Goal: Navigation & Orientation: Find specific page/section

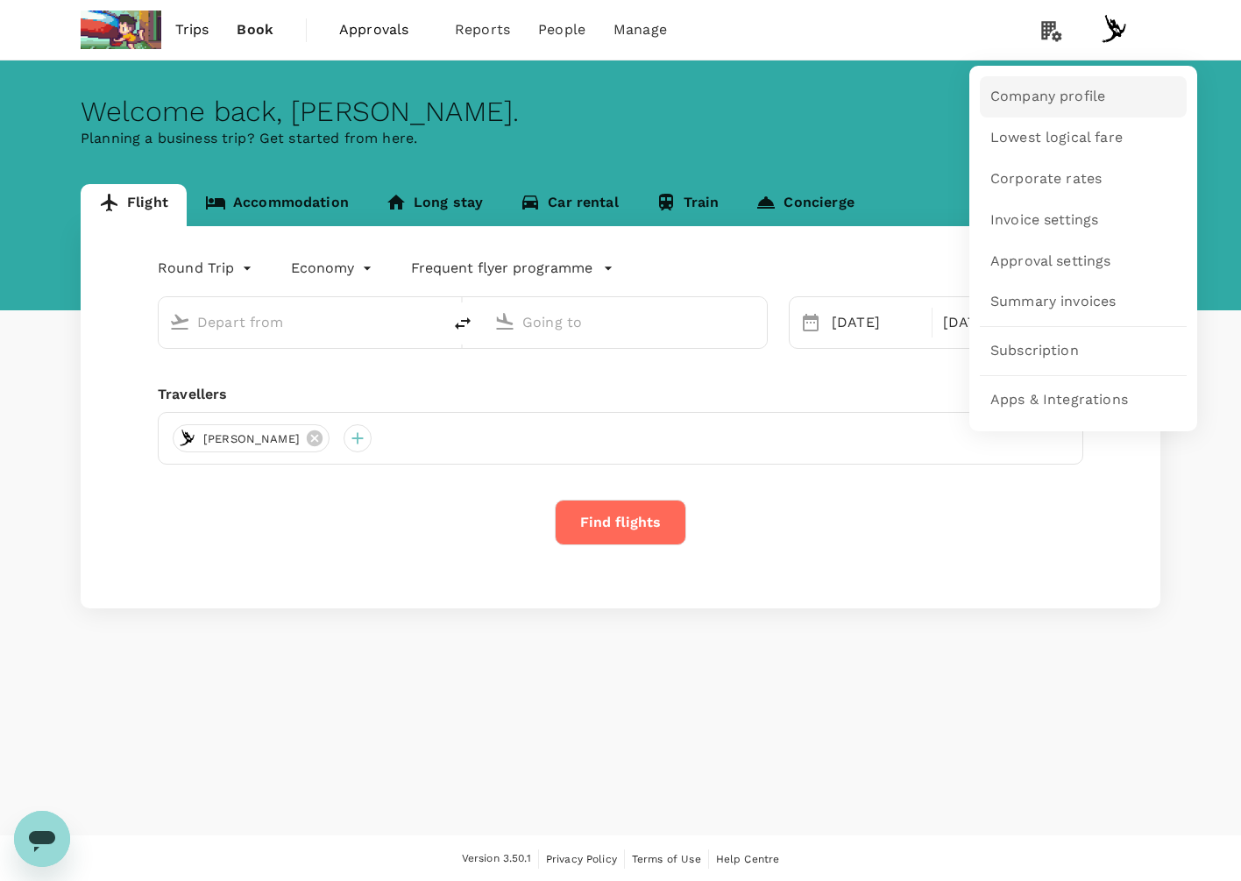
type input "business"
type input "Singapore Changi (SIN)"
type input "London Heathrow (LHR)"
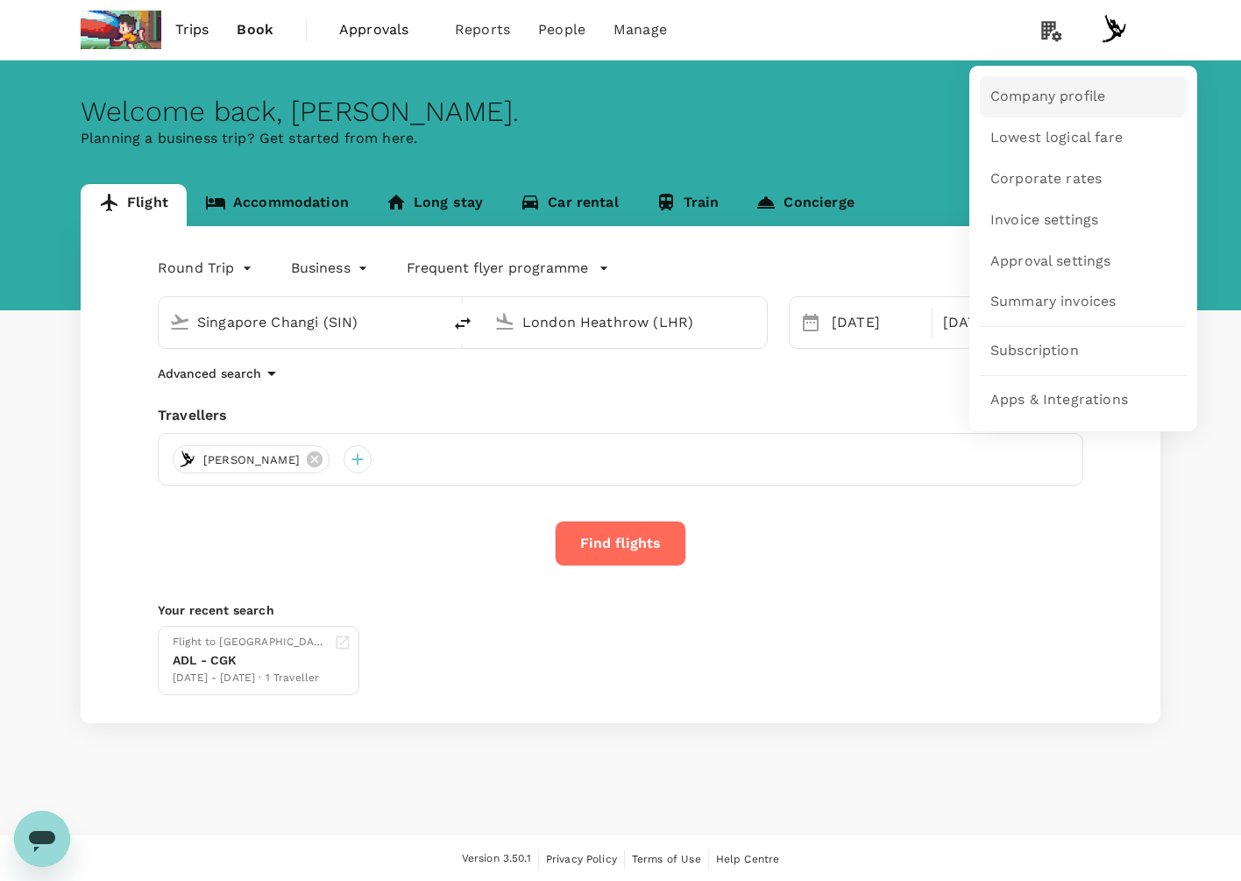
click at [1059, 90] on span "Company profile" at bounding box center [1047, 97] width 115 height 20
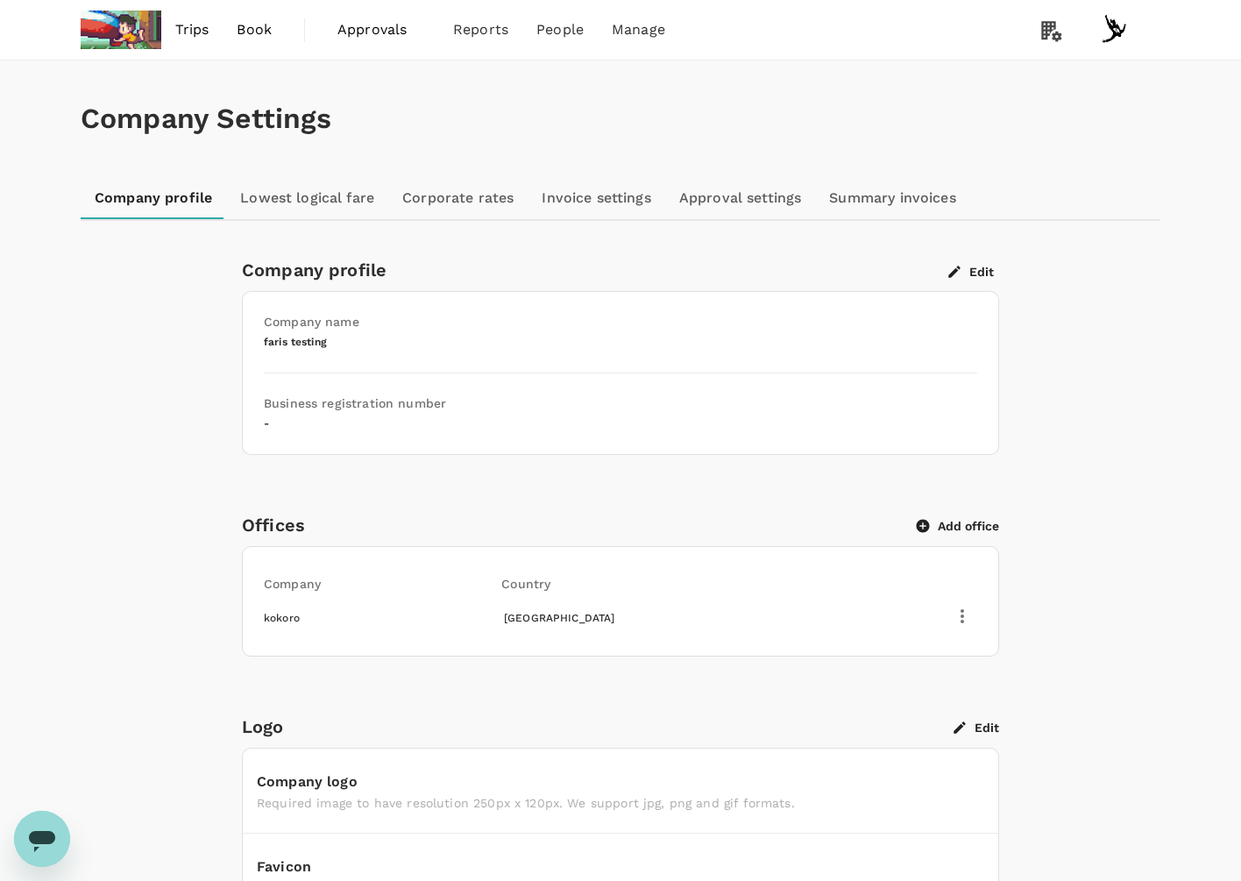
click at [620, 199] on link "Invoice settings" at bounding box center [595, 198] width 137 height 42
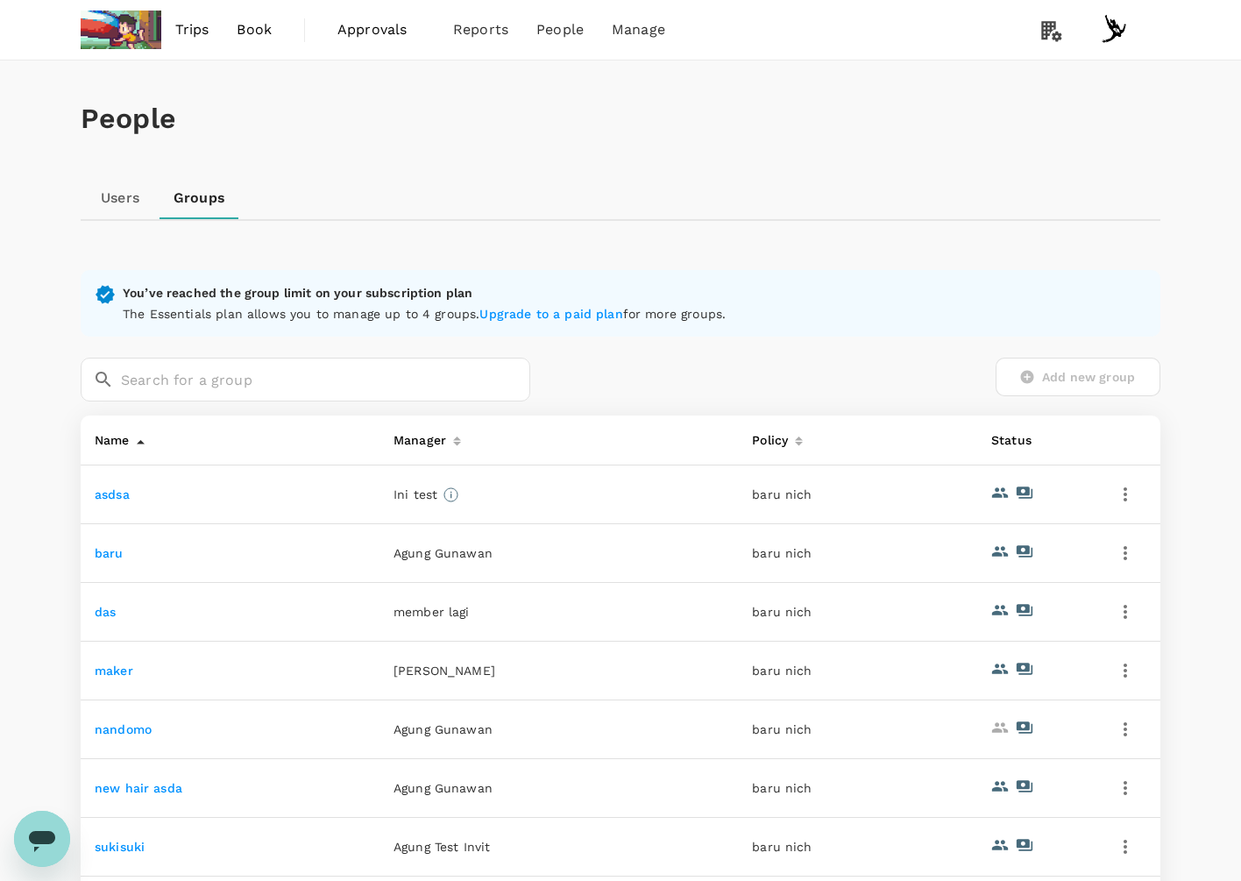
click at [106, 557] on link "baru" at bounding box center [109, 553] width 29 height 14
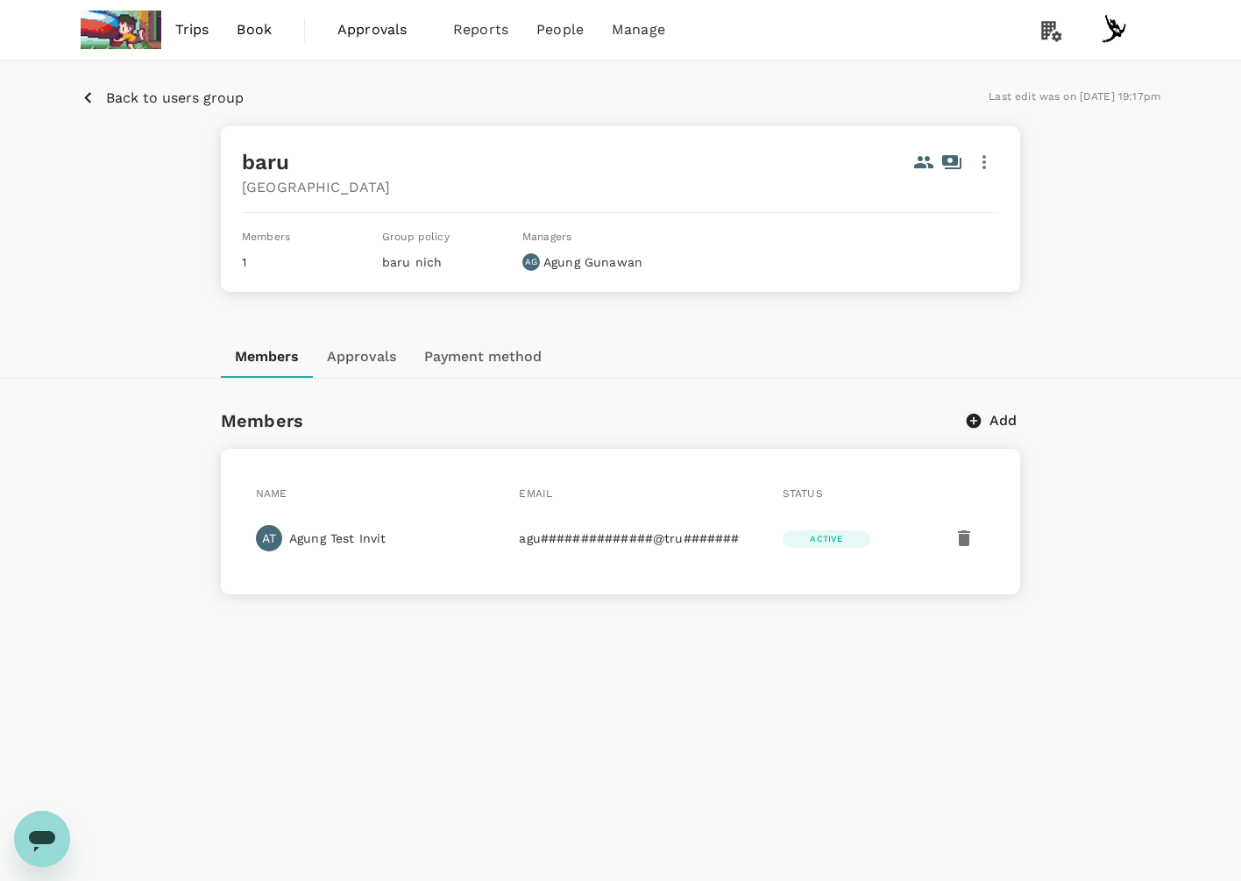
click at [394, 358] on button "Approvals" at bounding box center [361, 357] width 97 height 42
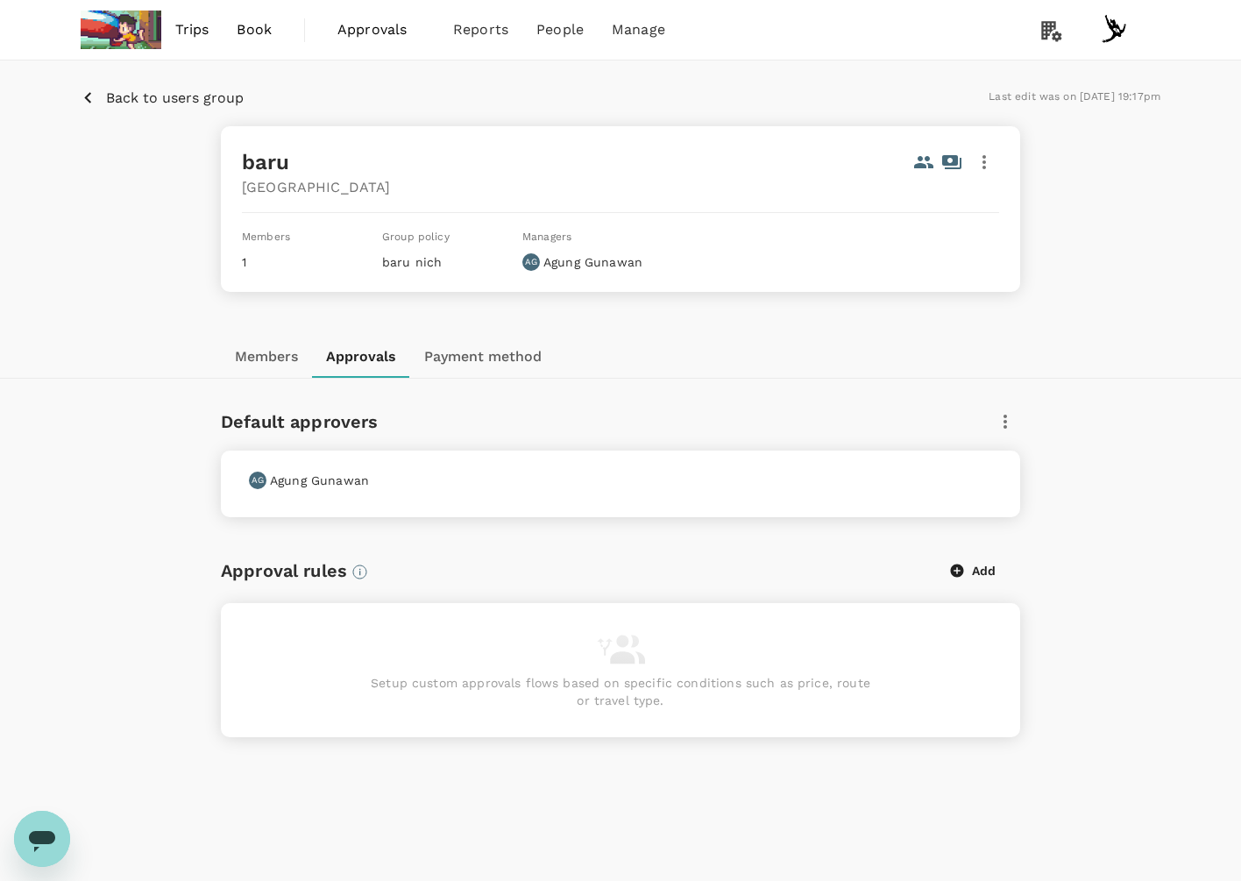
click at [267, 372] on button "Members" at bounding box center [266, 357] width 91 height 42
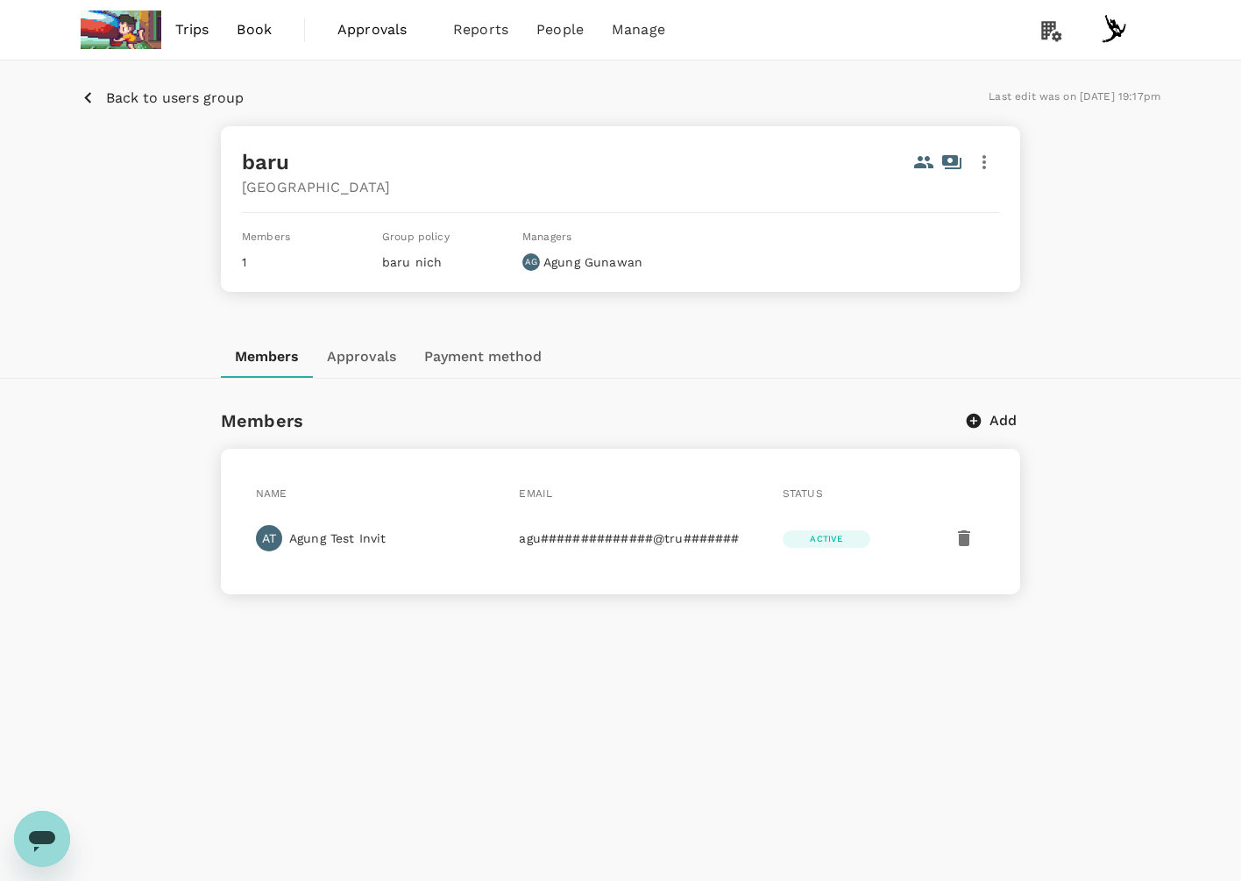
click at [378, 270] on div "baru Japan Members 1 Group policy baru nich Managers AG [PERSON_NAME][GEOGRAPHI…" at bounding box center [620, 209] width 799 height 166
click at [996, 154] on button "button" at bounding box center [984, 162] width 30 height 30
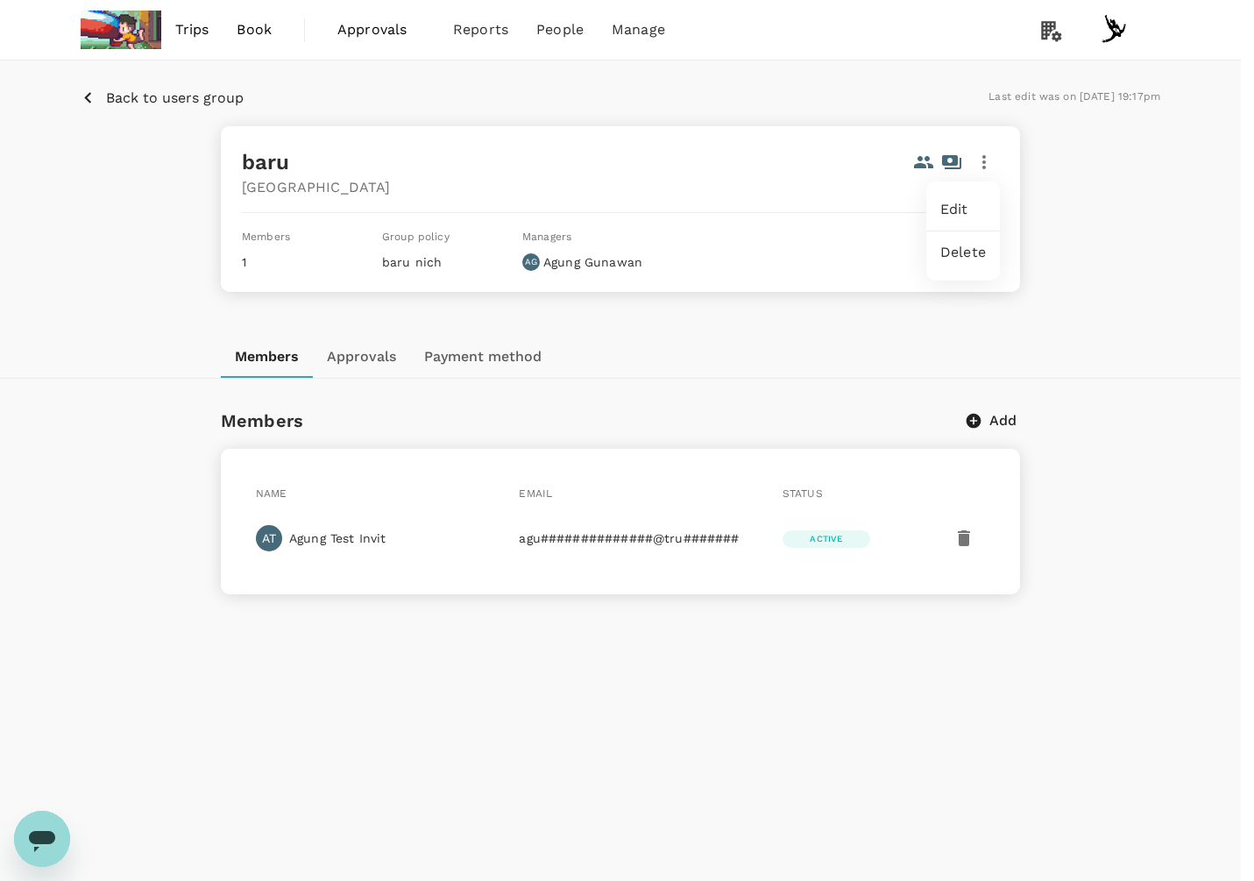
click at [775, 450] on div at bounding box center [627, 440] width 1254 height 881
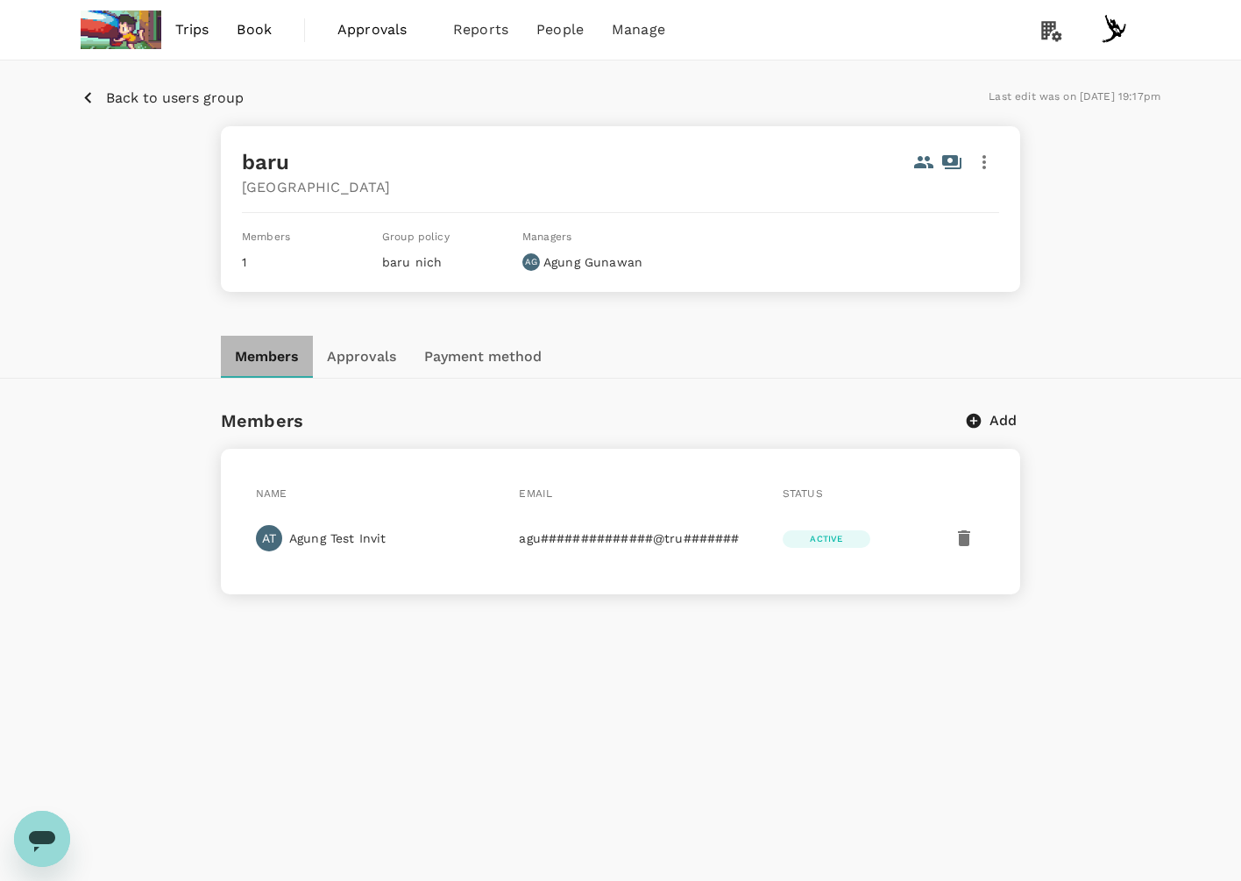
click at [305, 350] on button "Members" at bounding box center [267, 357] width 92 height 42
click at [348, 352] on button "Approvals" at bounding box center [361, 357] width 97 height 42
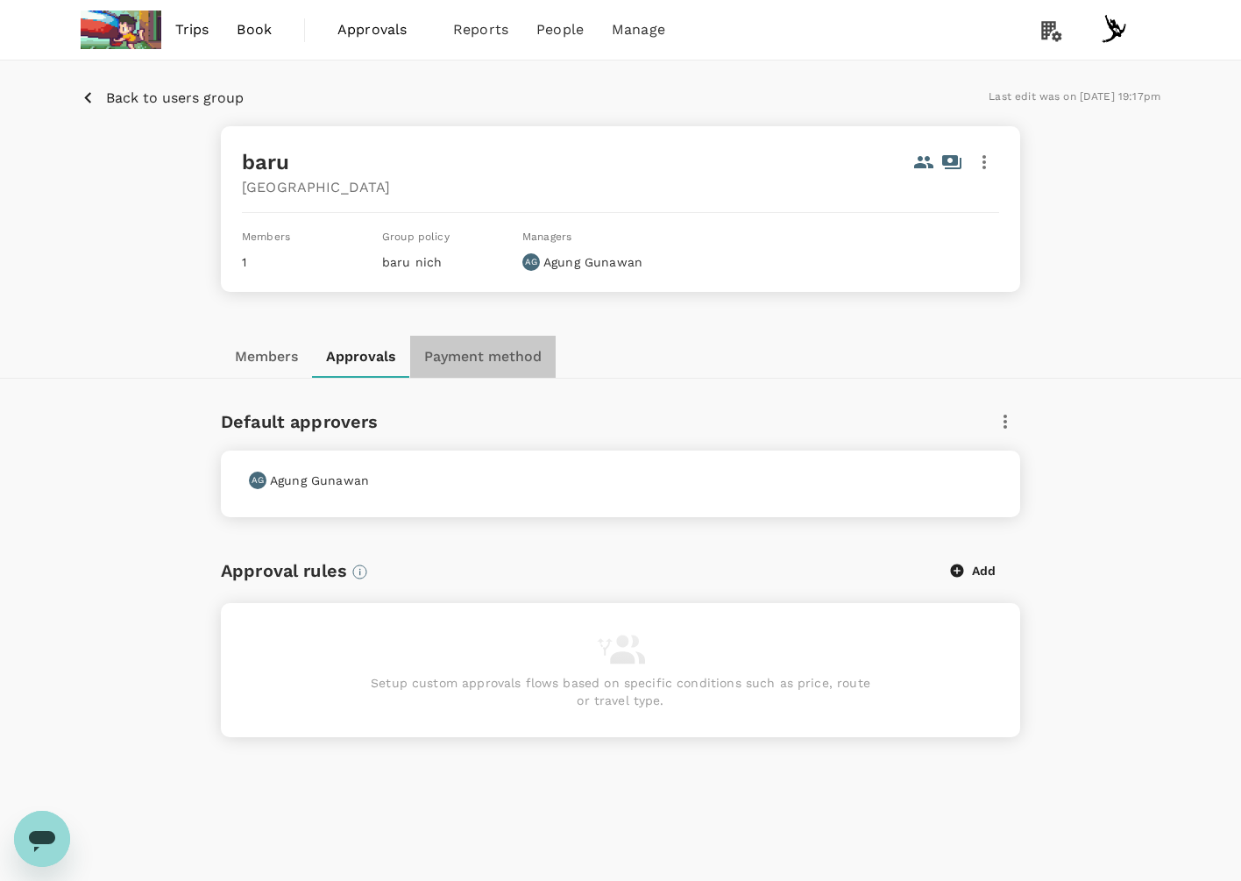
click at [470, 349] on button "Payment method" at bounding box center [482, 357] width 145 height 42
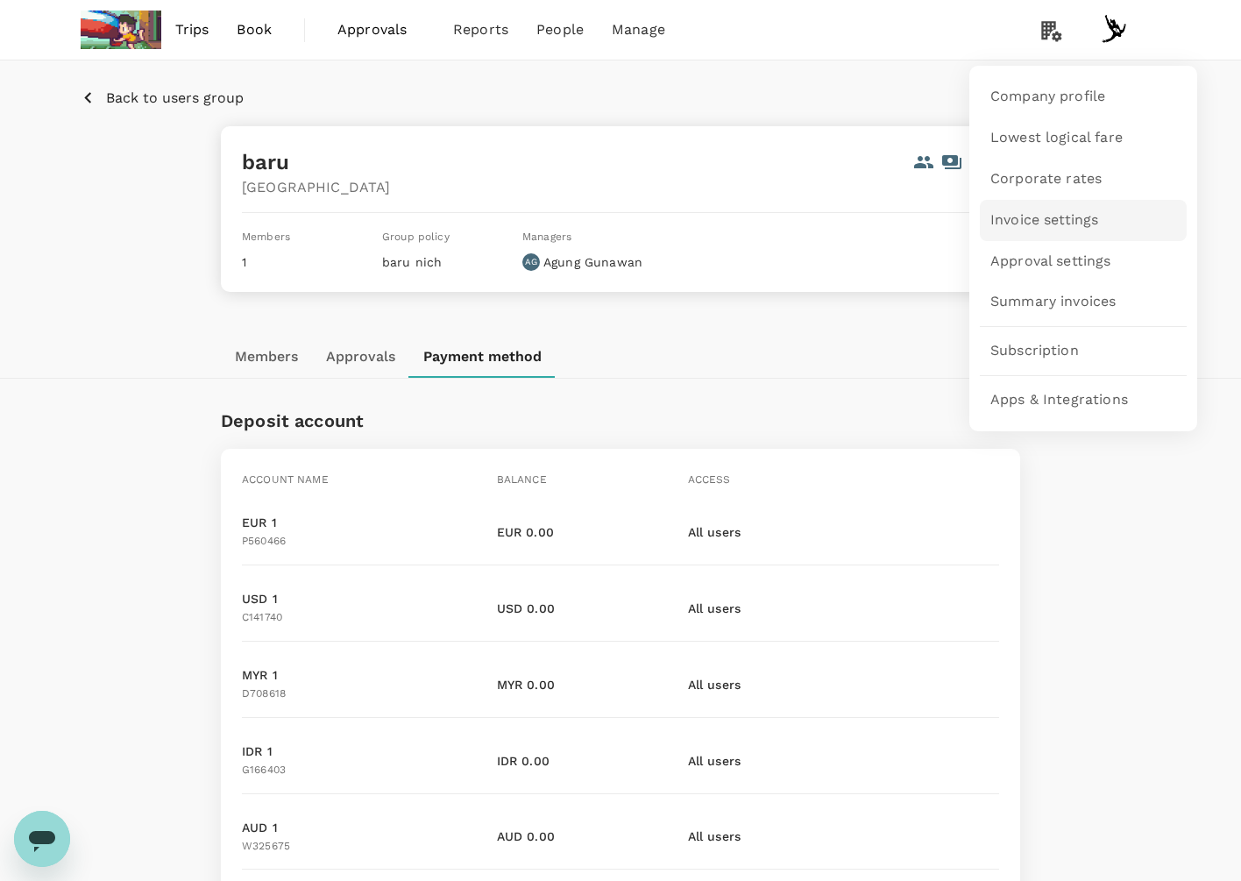
click at [1046, 216] on span "Invoice settings" at bounding box center [1044, 220] width 108 height 20
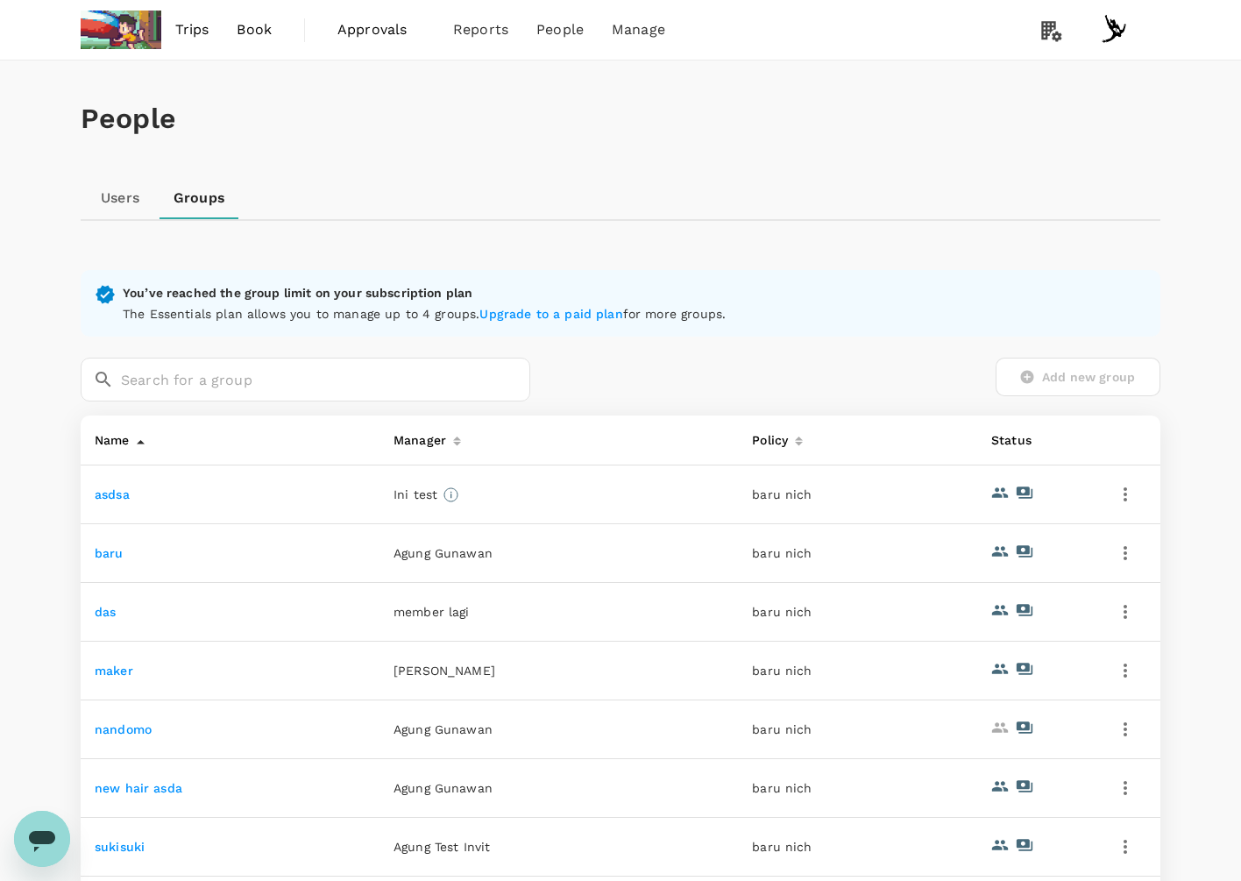
click at [108, 547] on link "baru" at bounding box center [109, 553] width 29 height 14
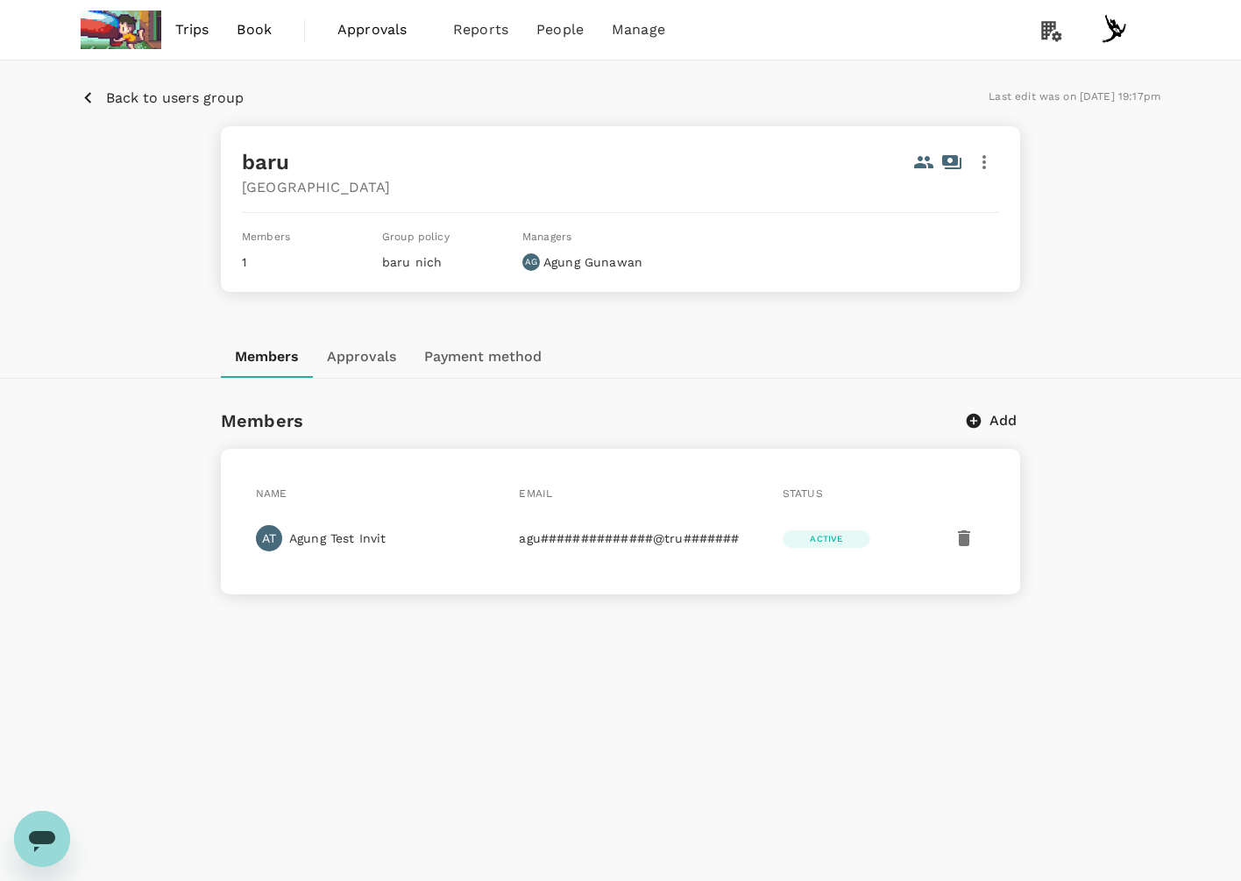
click at [362, 394] on div "Back to users group Last edit was on 27 Jan 2025, 19:17pm baru Japan Members 1 …" at bounding box center [620, 477] width 1241 height 834
click at [359, 382] on div "Back to users group Last edit was on 27 Jan 2025, 19:17pm baru Japan Members 1 …" at bounding box center [620, 477] width 1241 height 834
click at [353, 357] on button "Approvals" at bounding box center [361, 357] width 97 height 42
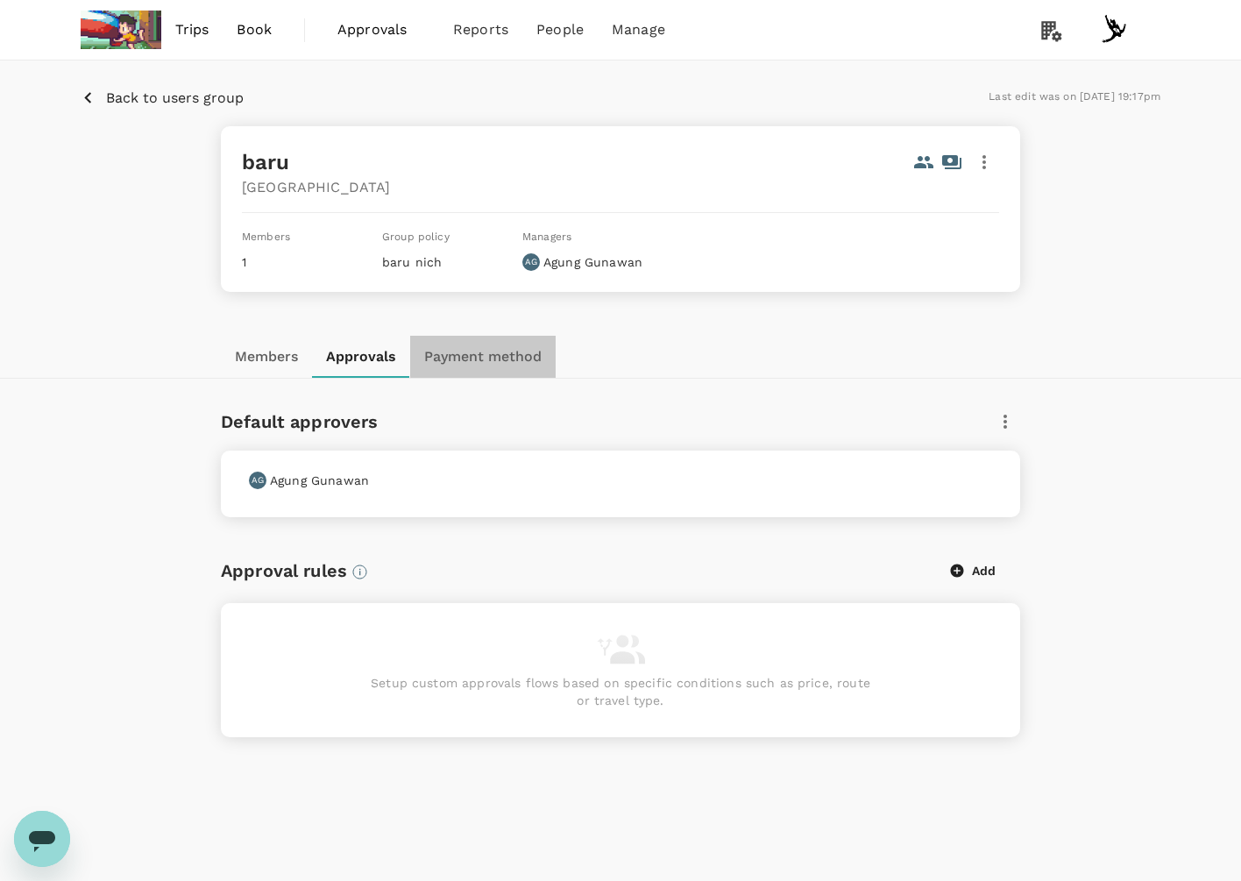
click at [460, 358] on button "Payment method" at bounding box center [482, 357] width 145 height 42
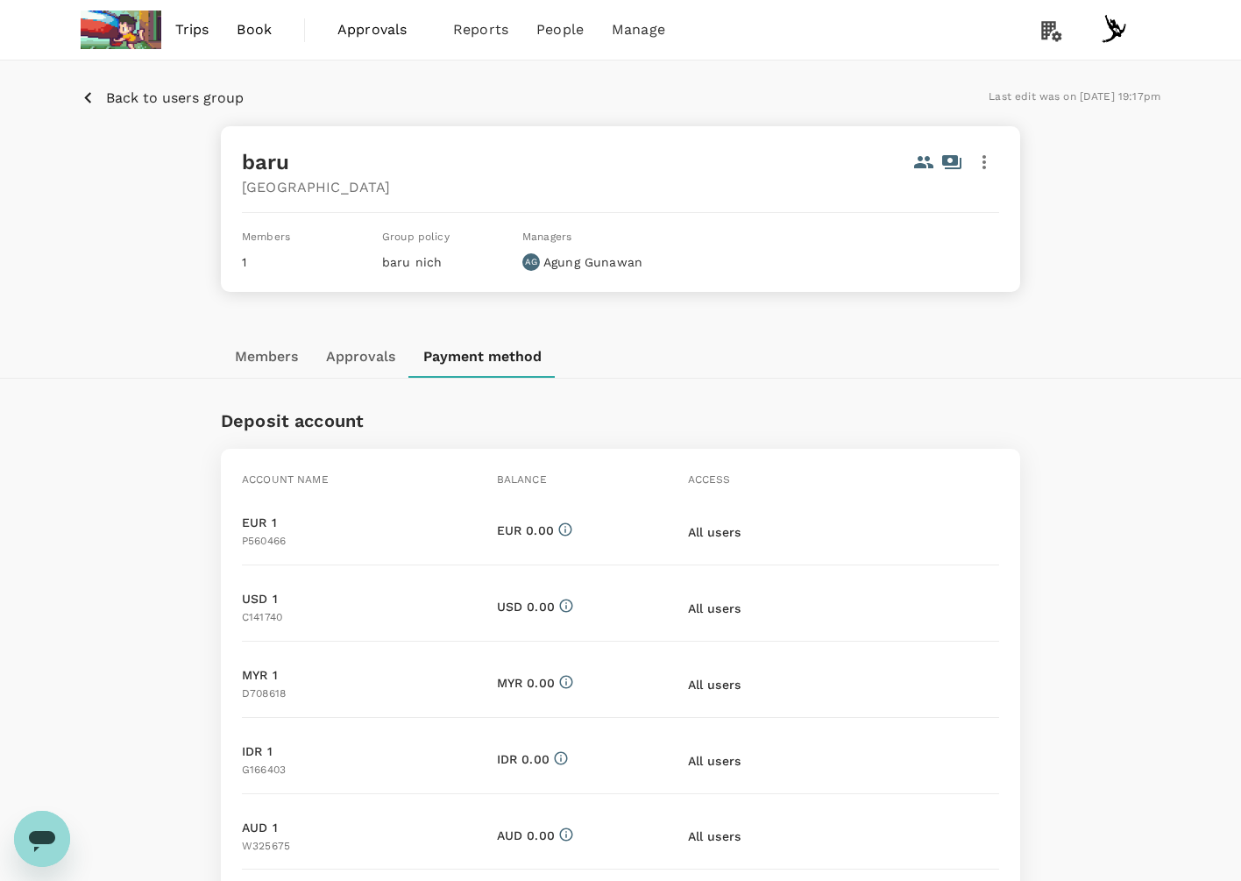
click at [372, 363] on button "Approvals" at bounding box center [360, 357] width 97 height 42
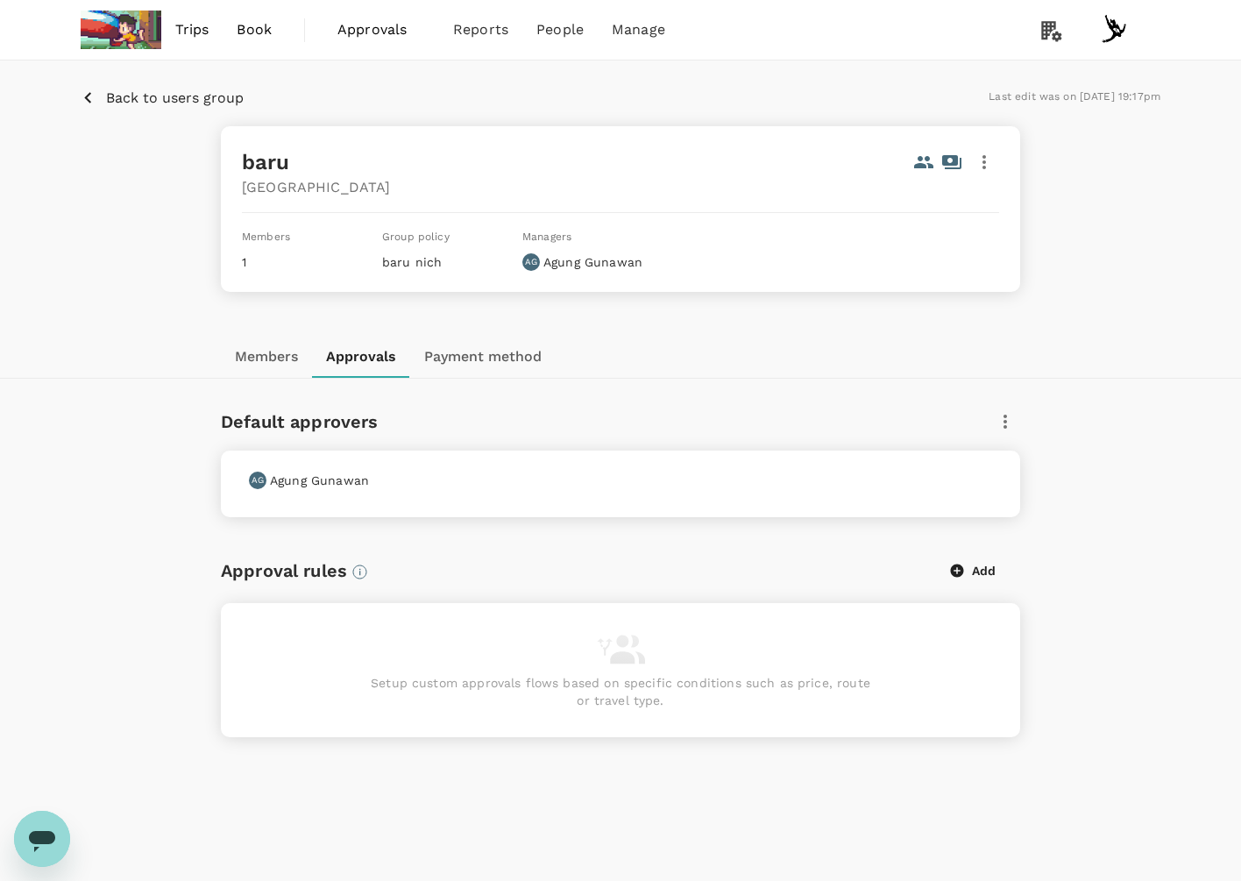
click at [293, 357] on button "Members" at bounding box center [266, 357] width 91 height 42
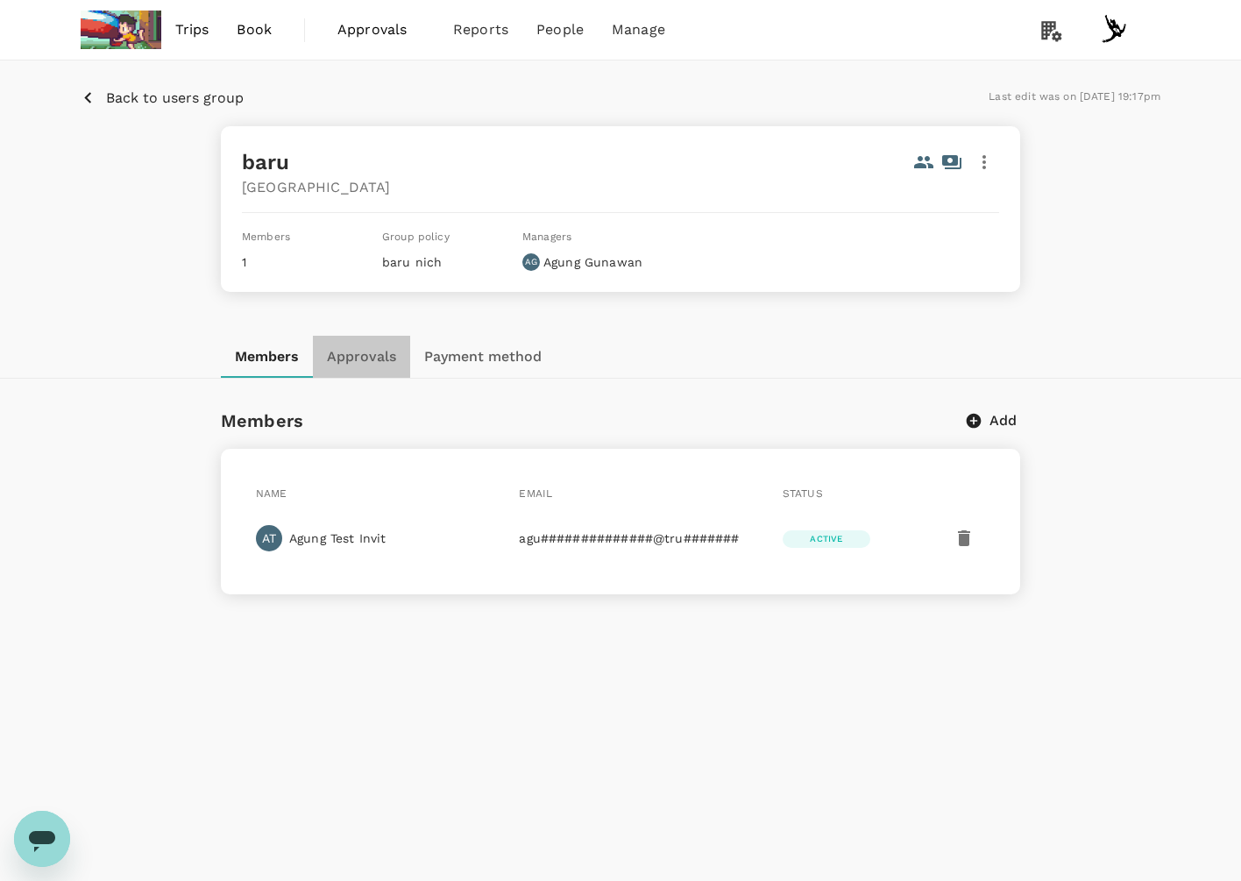
click at [398, 364] on button "Approvals" at bounding box center [361, 357] width 97 height 42
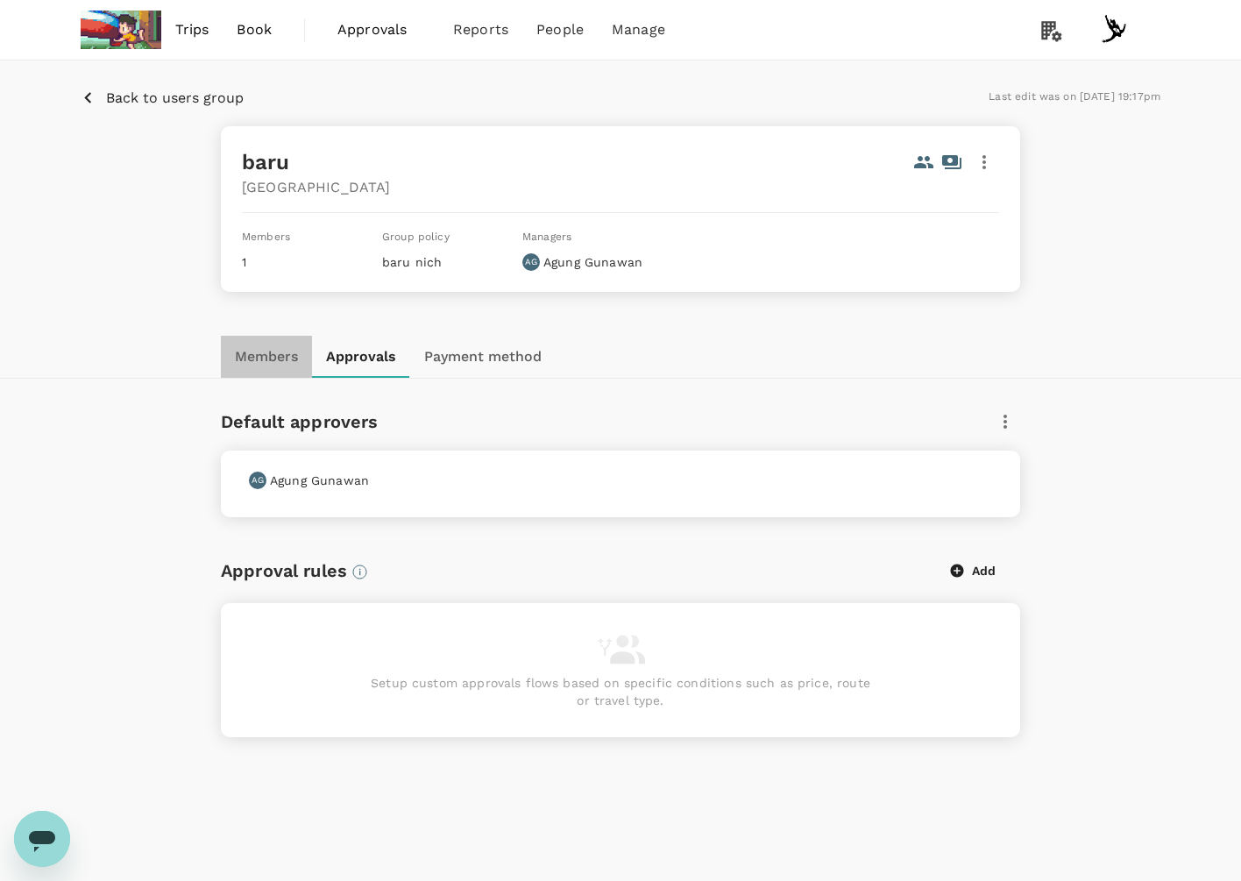
click at [285, 355] on button "Members" at bounding box center [266, 357] width 91 height 42
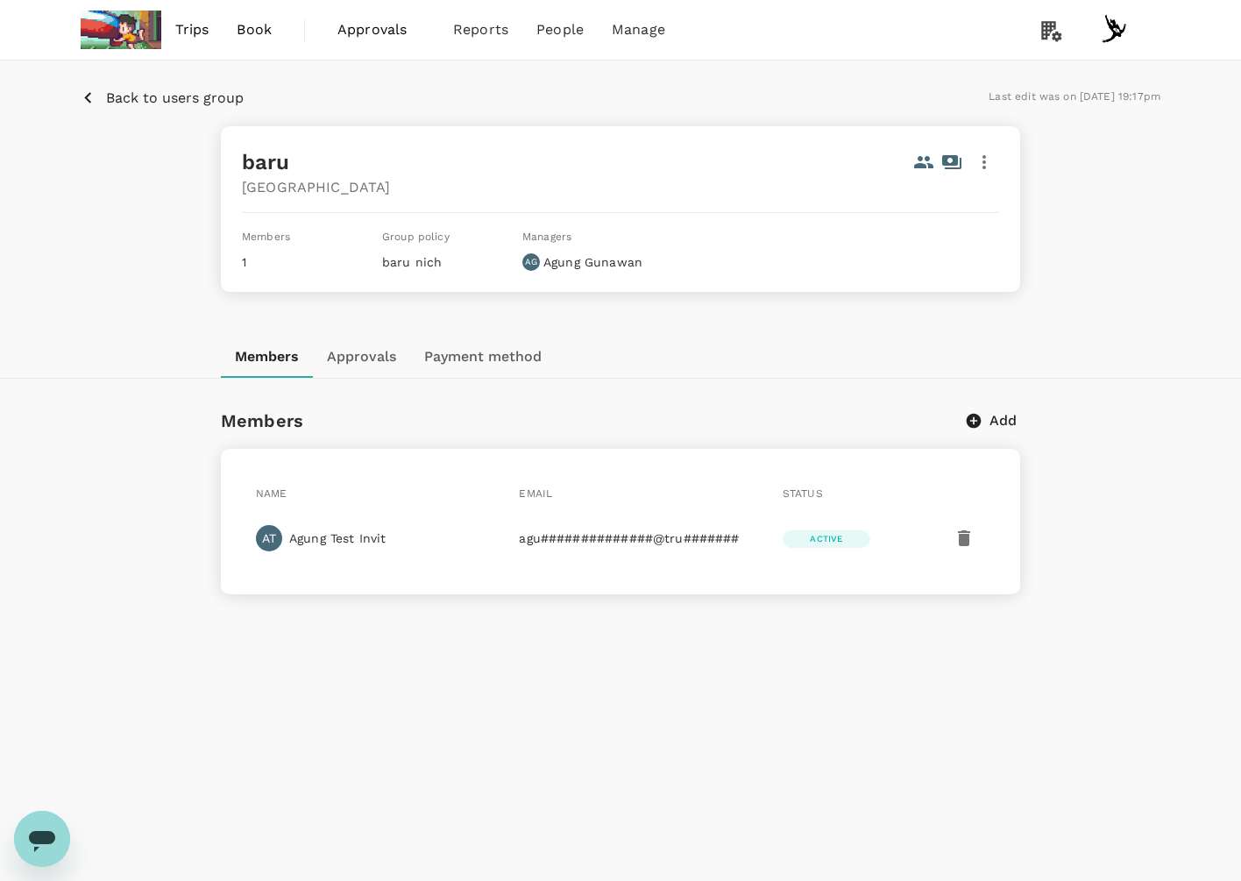
click at [955, 166] on icon at bounding box center [951, 162] width 21 height 21
click at [819, 225] on div "baru Japan Members 1 Group policy baru nich Managers AG Agung Gunawan" at bounding box center [620, 209] width 799 height 166
click at [969, 153] on div at bounding box center [980, 158] width 37 height 37
click at [986, 161] on icon "button" at bounding box center [983, 162] width 21 height 21
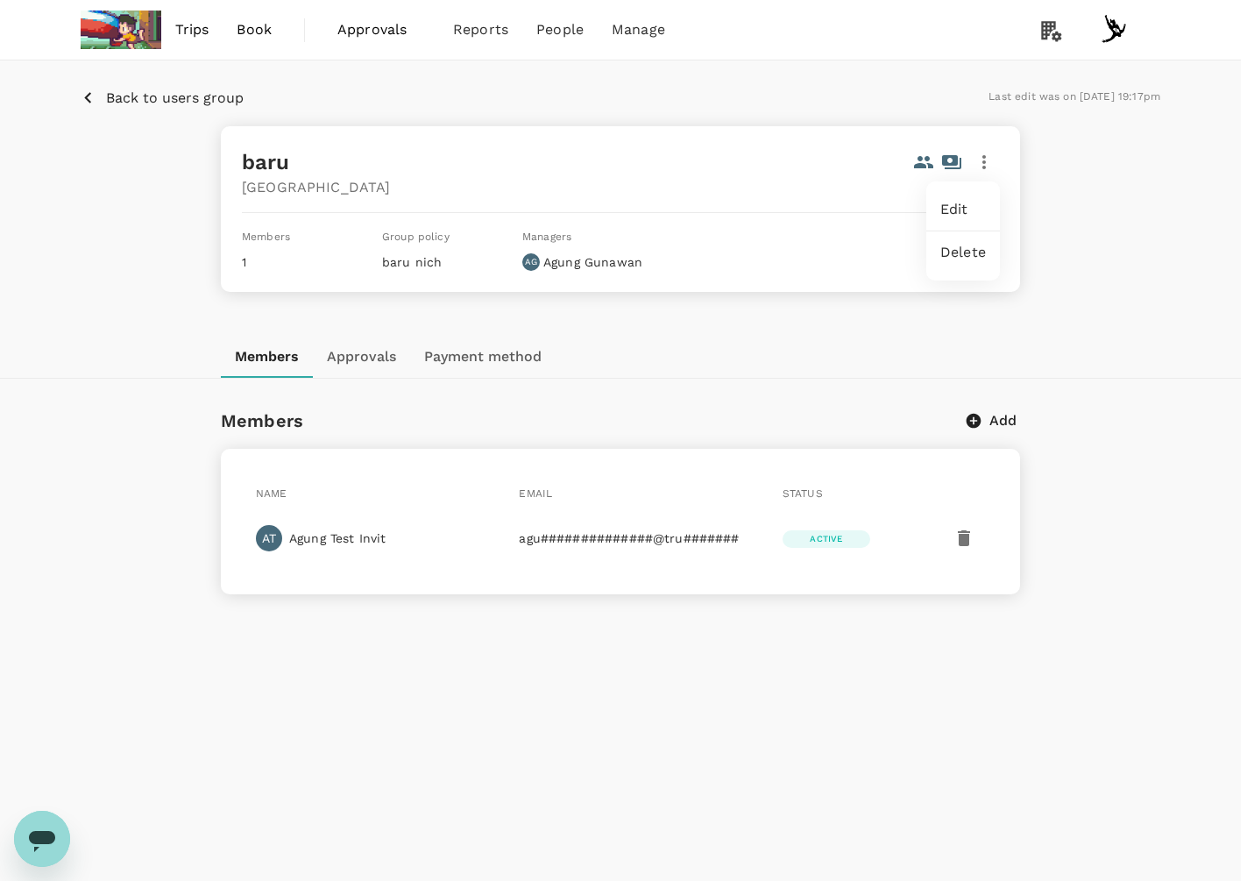
click at [960, 205] on span "Edit" at bounding box center [963, 209] width 46 height 21
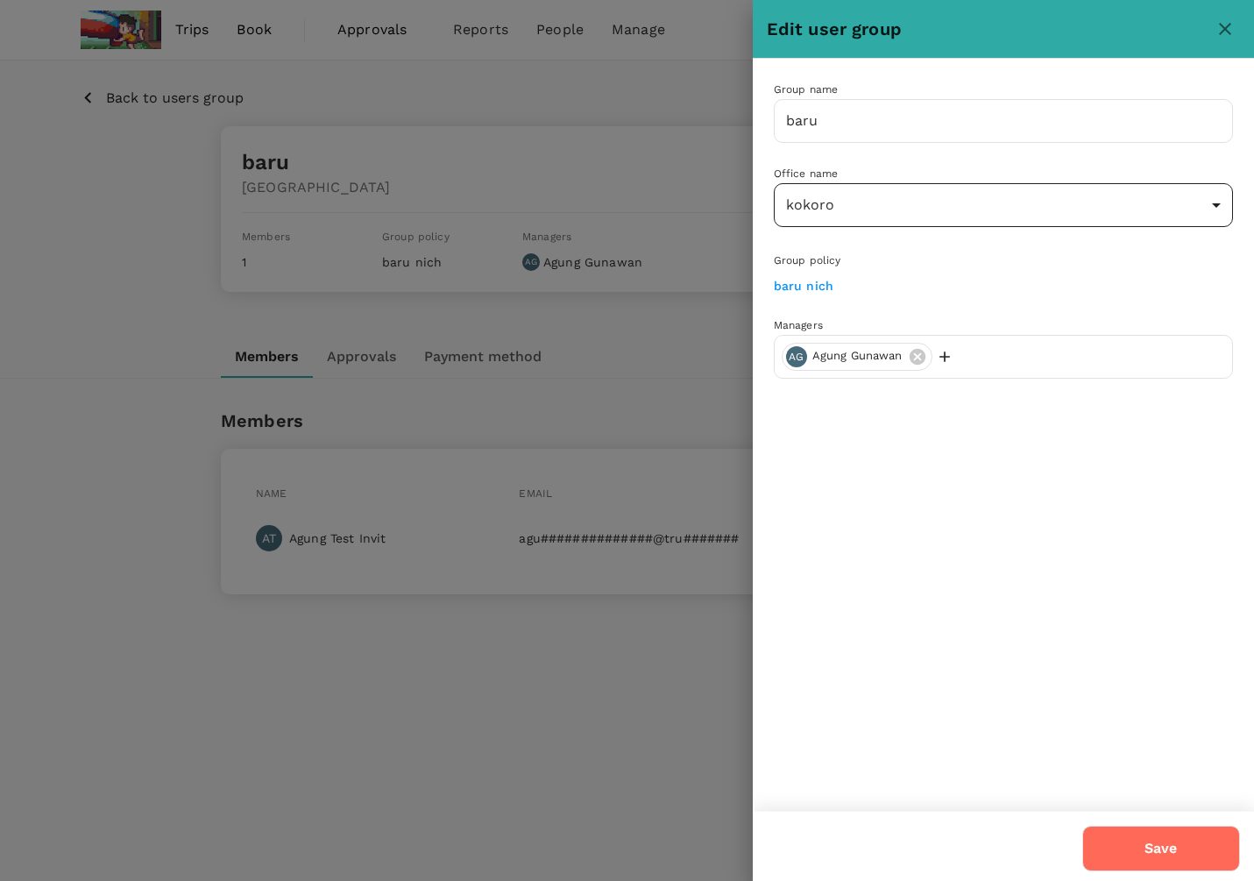
click at [833, 217] on body "Trips Book Approvals 0 Reports People Manage Back to users group Last edit was …" at bounding box center [627, 485] width 1254 height 970
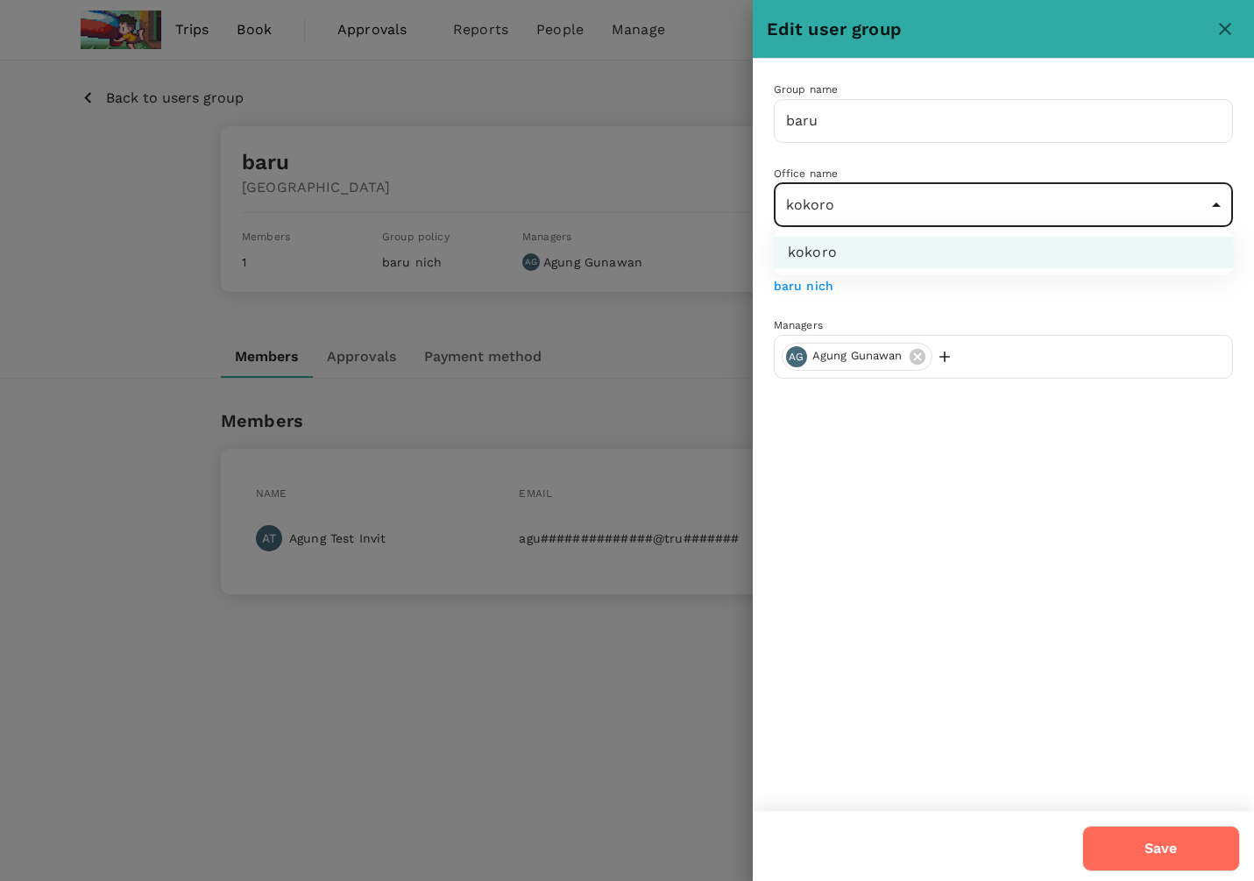
click at [836, 208] on div at bounding box center [627, 440] width 1254 height 881
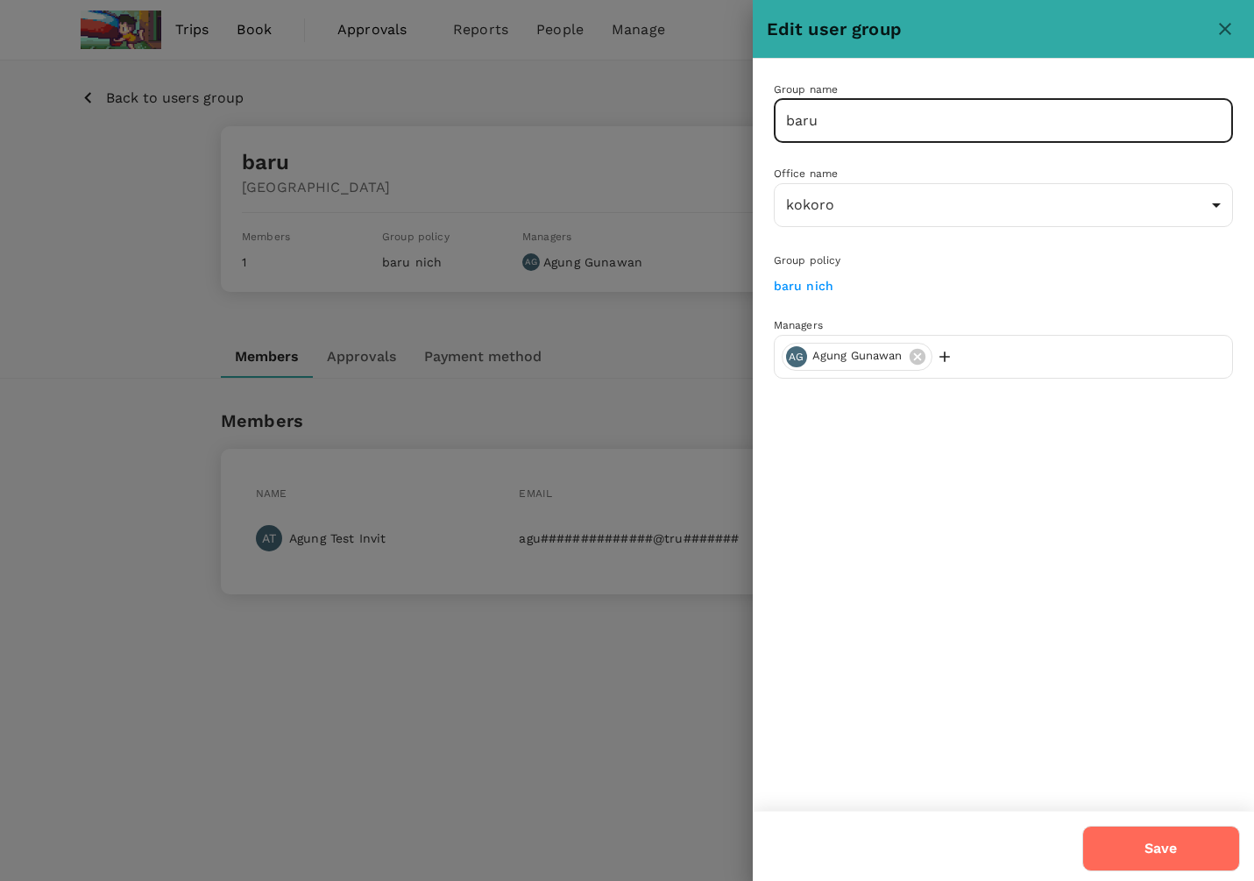
click at [838, 99] on input "baru" at bounding box center [1003, 121] width 459 height 44
click at [210, 401] on div at bounding box center [627, 440] width 1254 height 881
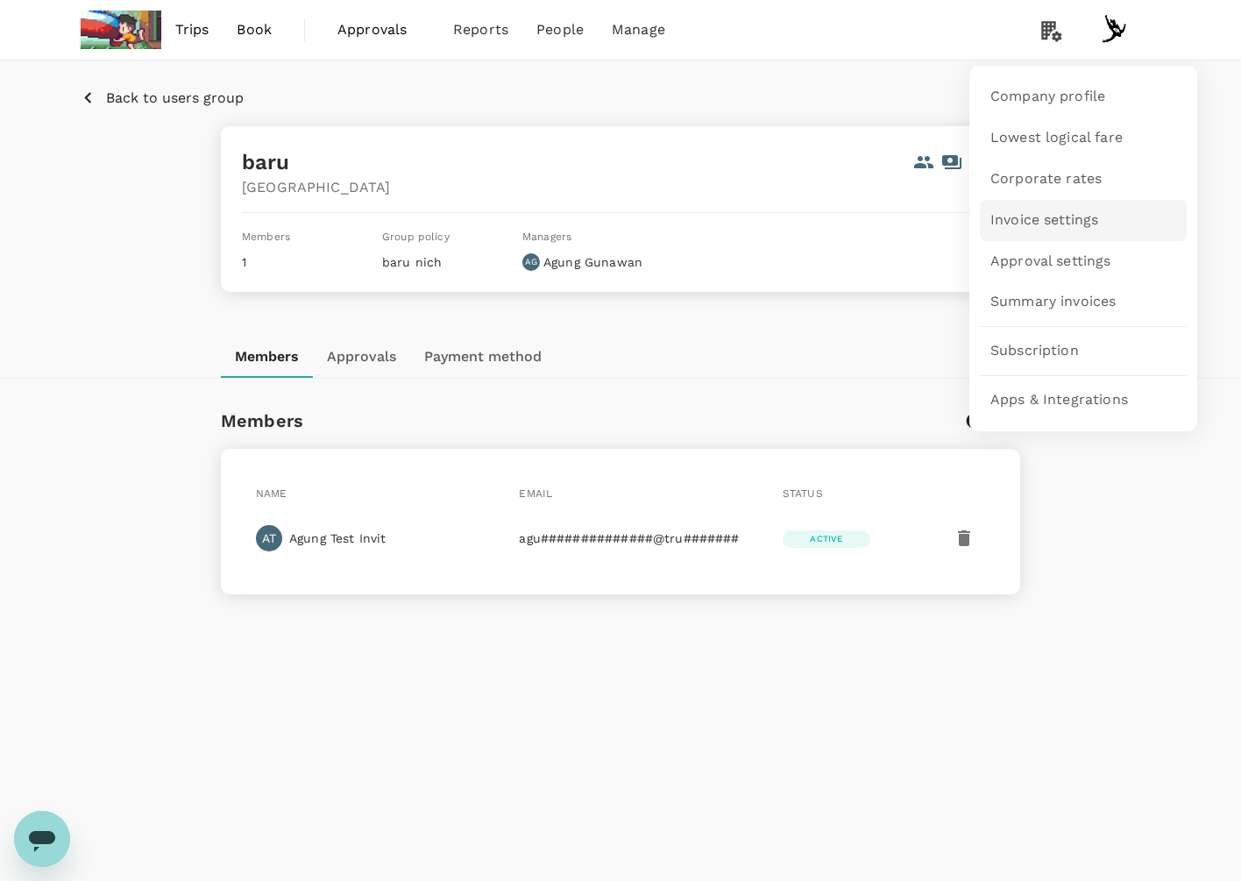
click at [1058, 222] on span "Invoice settings" at bounding box center [1044, 220] width 108 height 20
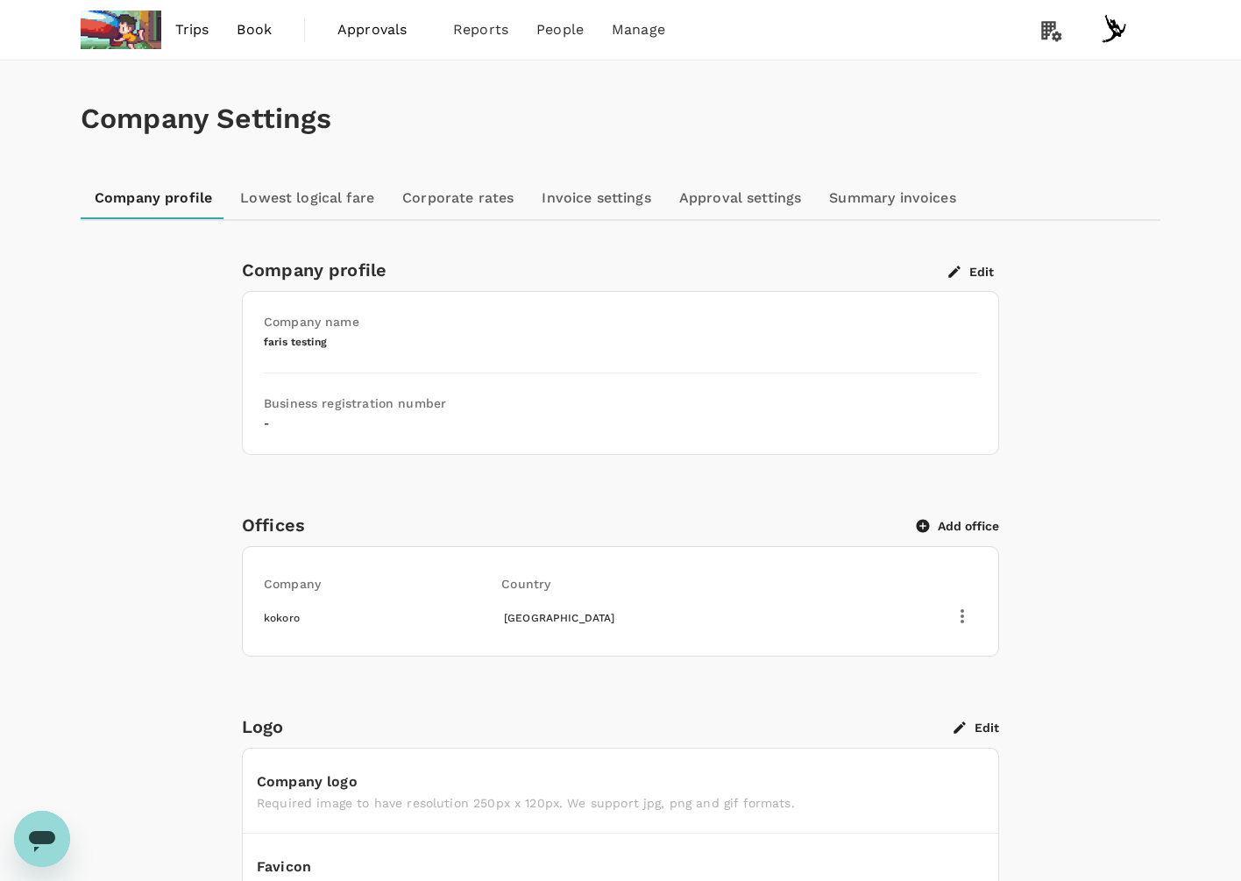
click at [622, 194] on link "Invoice settings" at bounding box center [595, 198] width 137 height 42
click at [397, 173] on div "Company Settings" at bounding box center [620, 118] width 1079 height 117
click at [272, 187] on link "Lowest logical fare" at bounding box center [307, 198] width 162 height 42
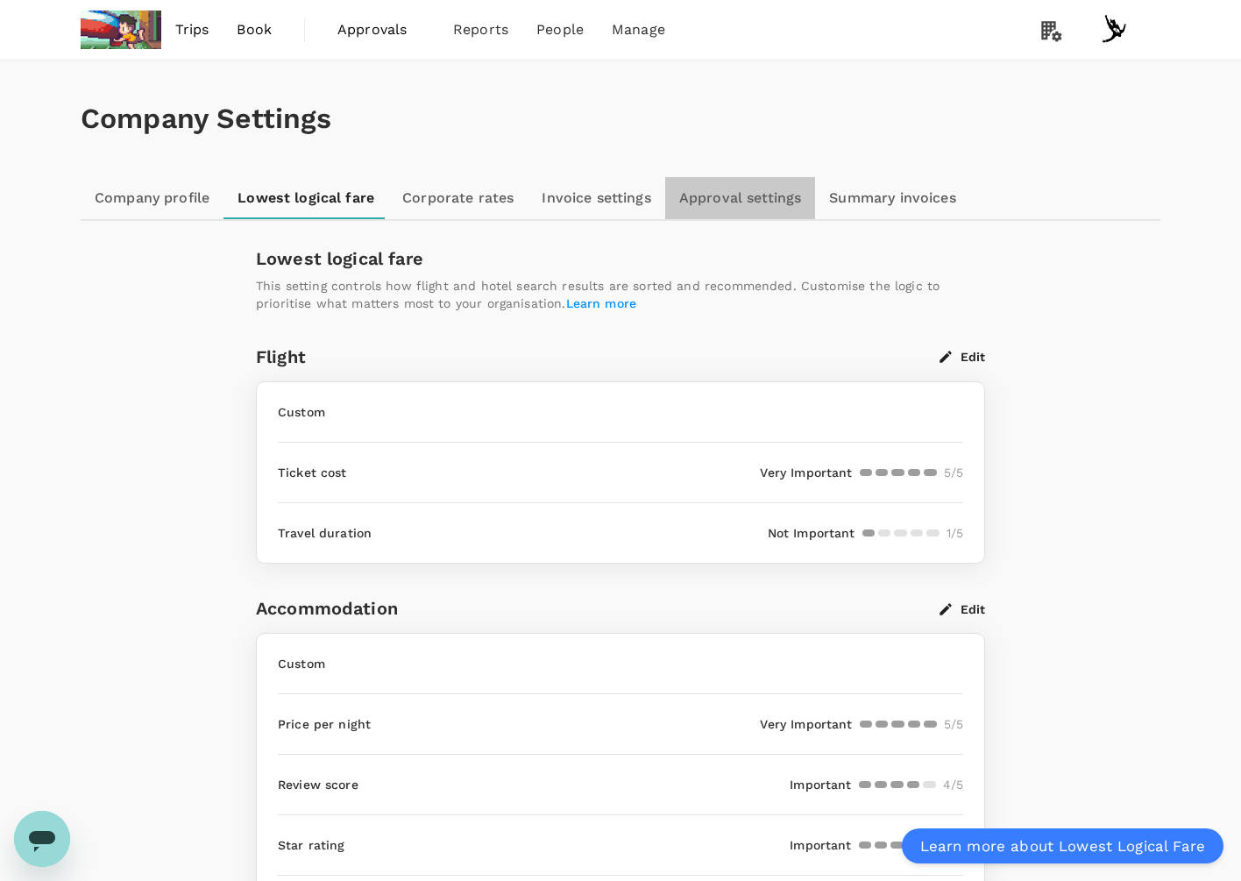
click at [779, 209] on link "Approval settings" at bounding box center [740, 198] width 151 height 42
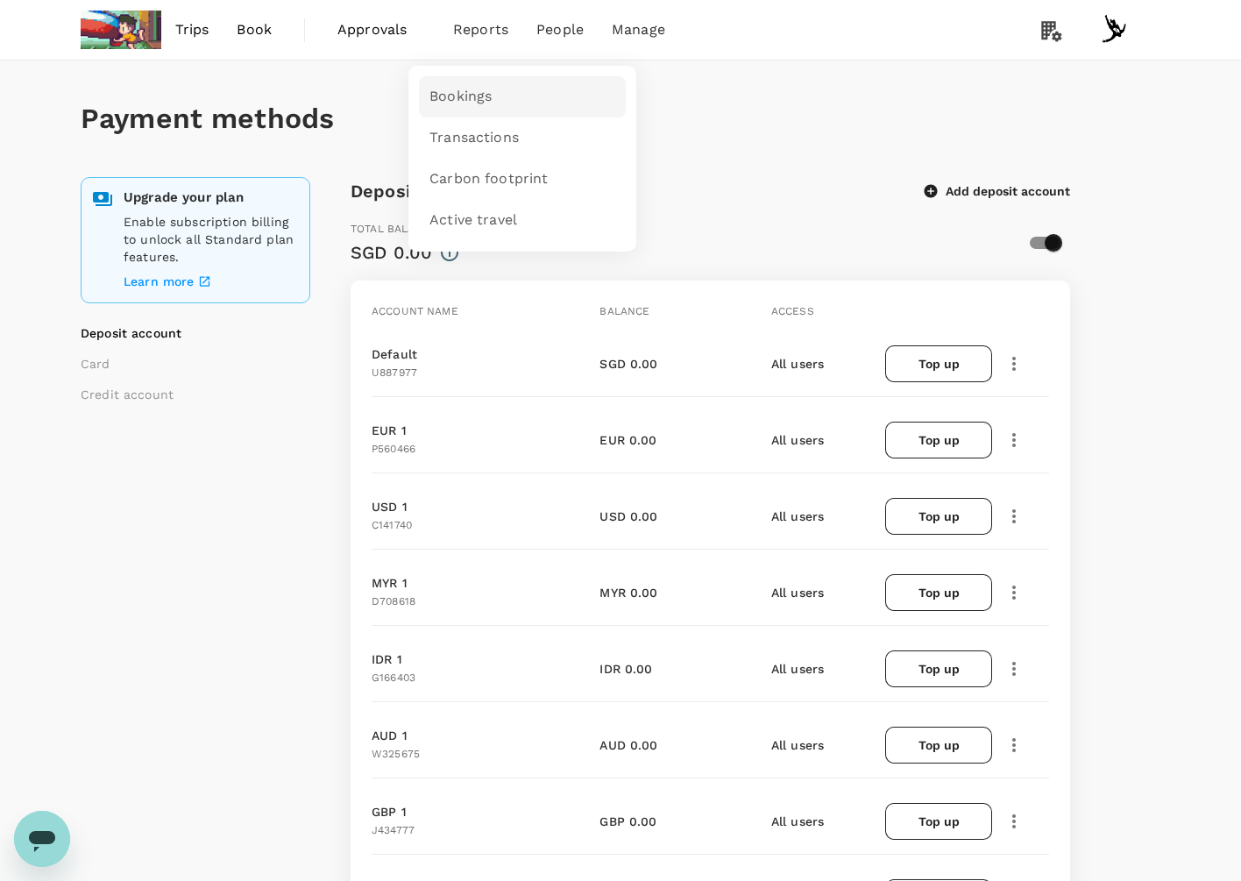
click at [475, 92] on span "Bookings" at bounding box center [460, 97] width 62 height 20
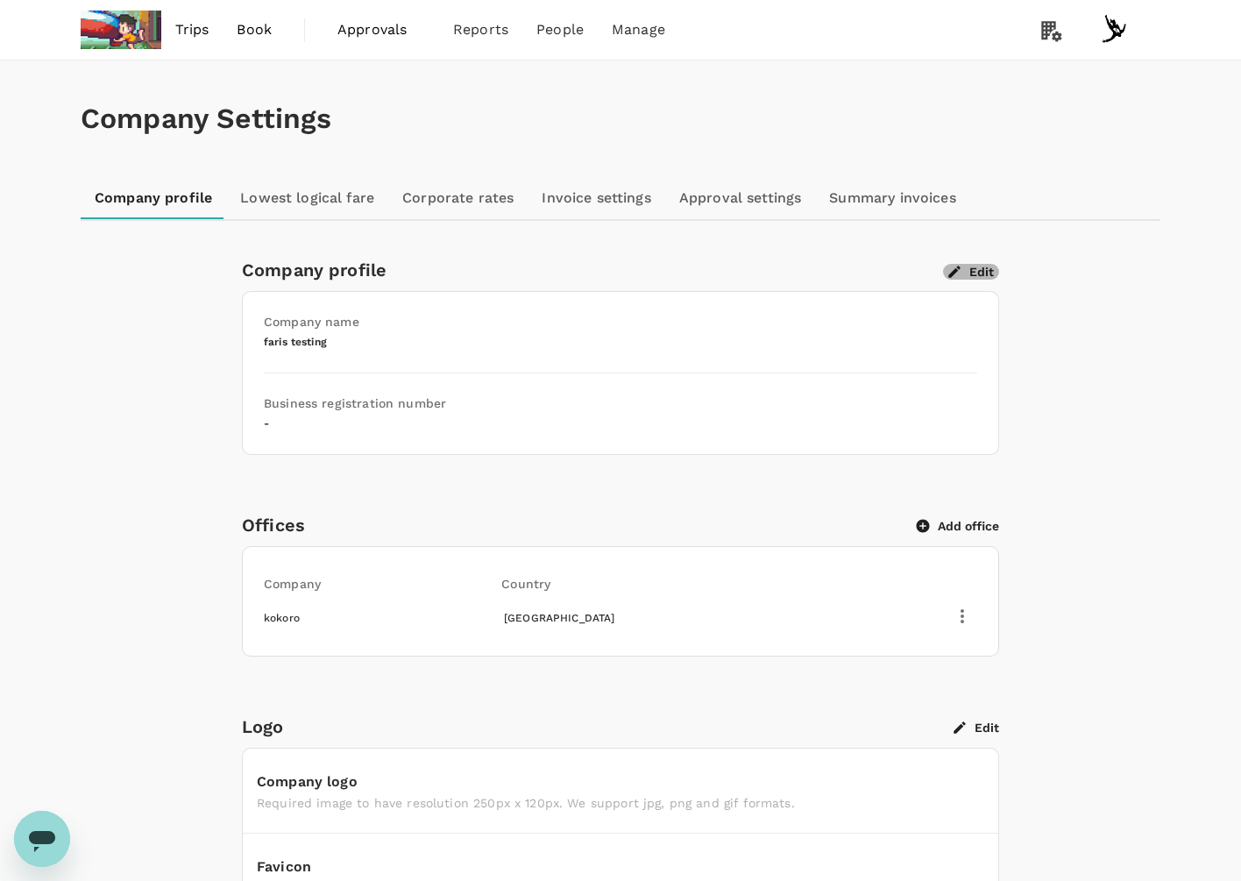
click at [987, 265] on button "Edit" at bounding box center [971, 272] width 56 height 16
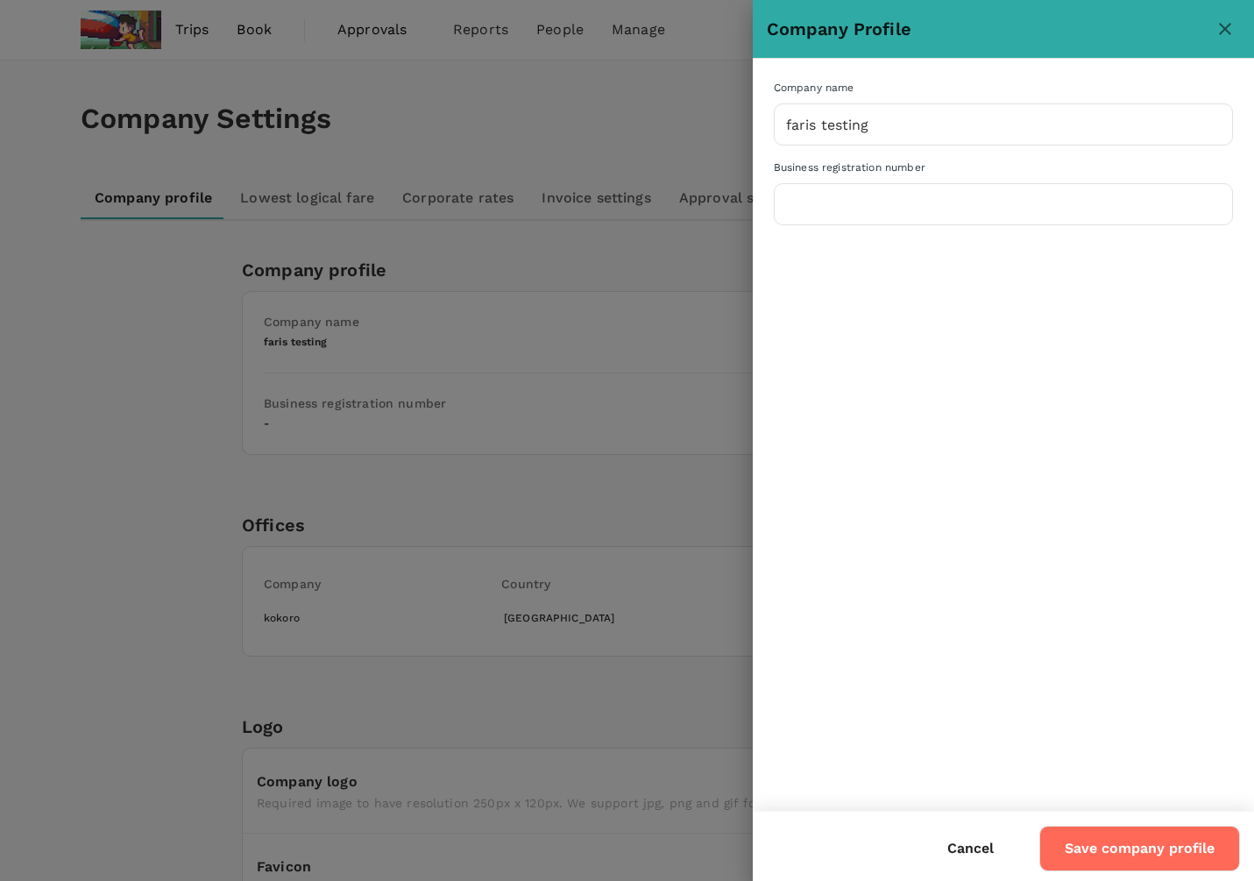
click at [704, 315] on div at bounding box center [627, 440] width 1254 height 881
click at [1216, 32] on icon "close" at bounding box center [1224, 28] width 21 height 21
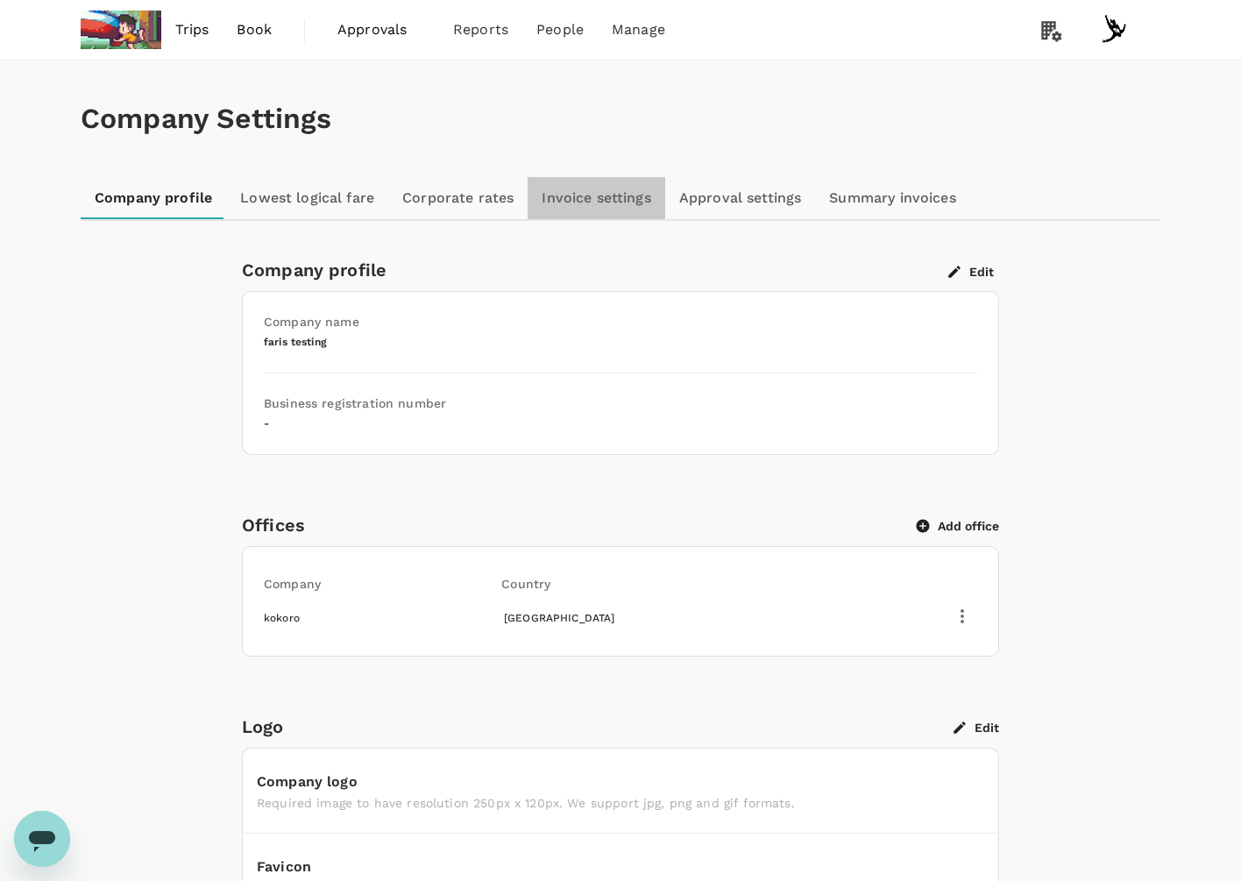
click at [583, 197] on link "Invoice settings" at bounding box center [595, 198] width 137 height 42
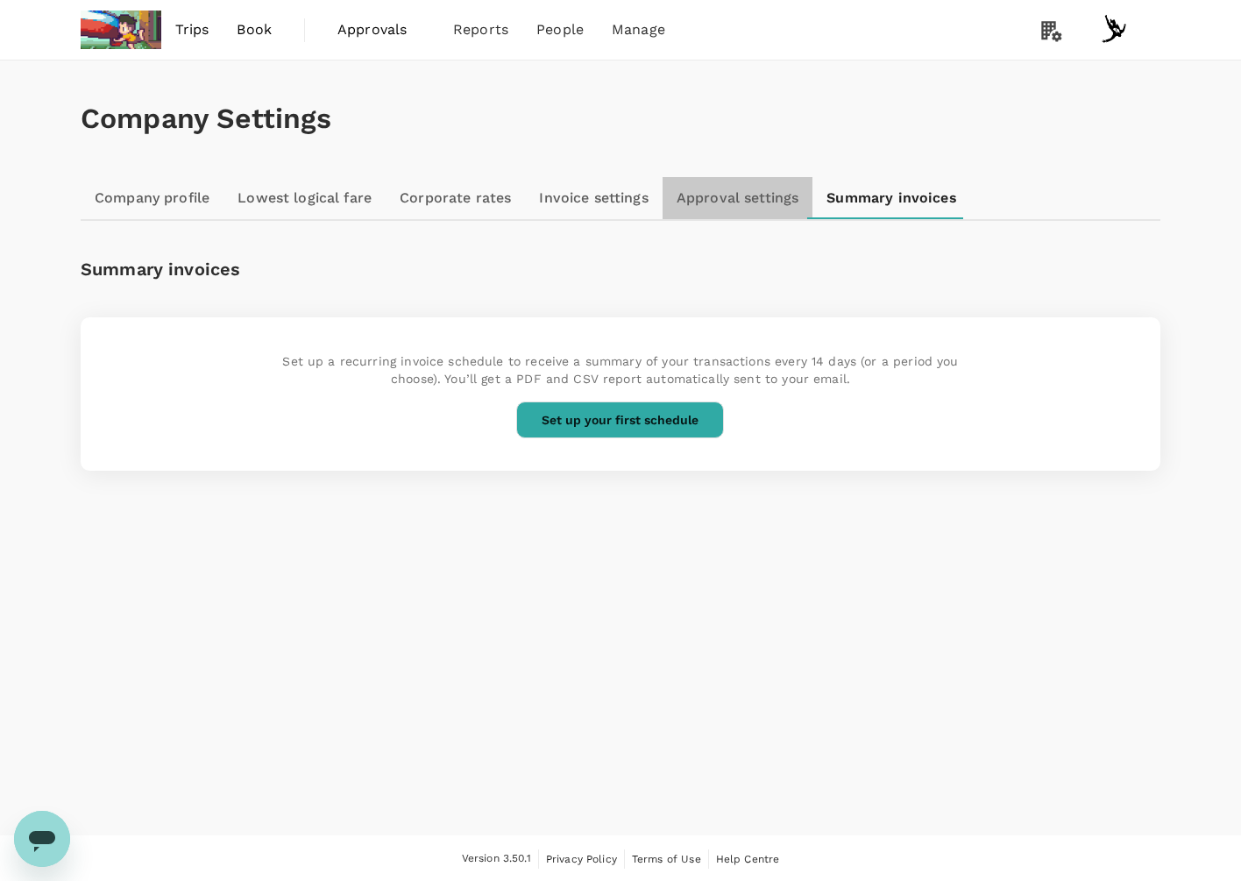
click at [768, 212] on link "Approval settings" at bounding box center [737, 198] width 151 height 42
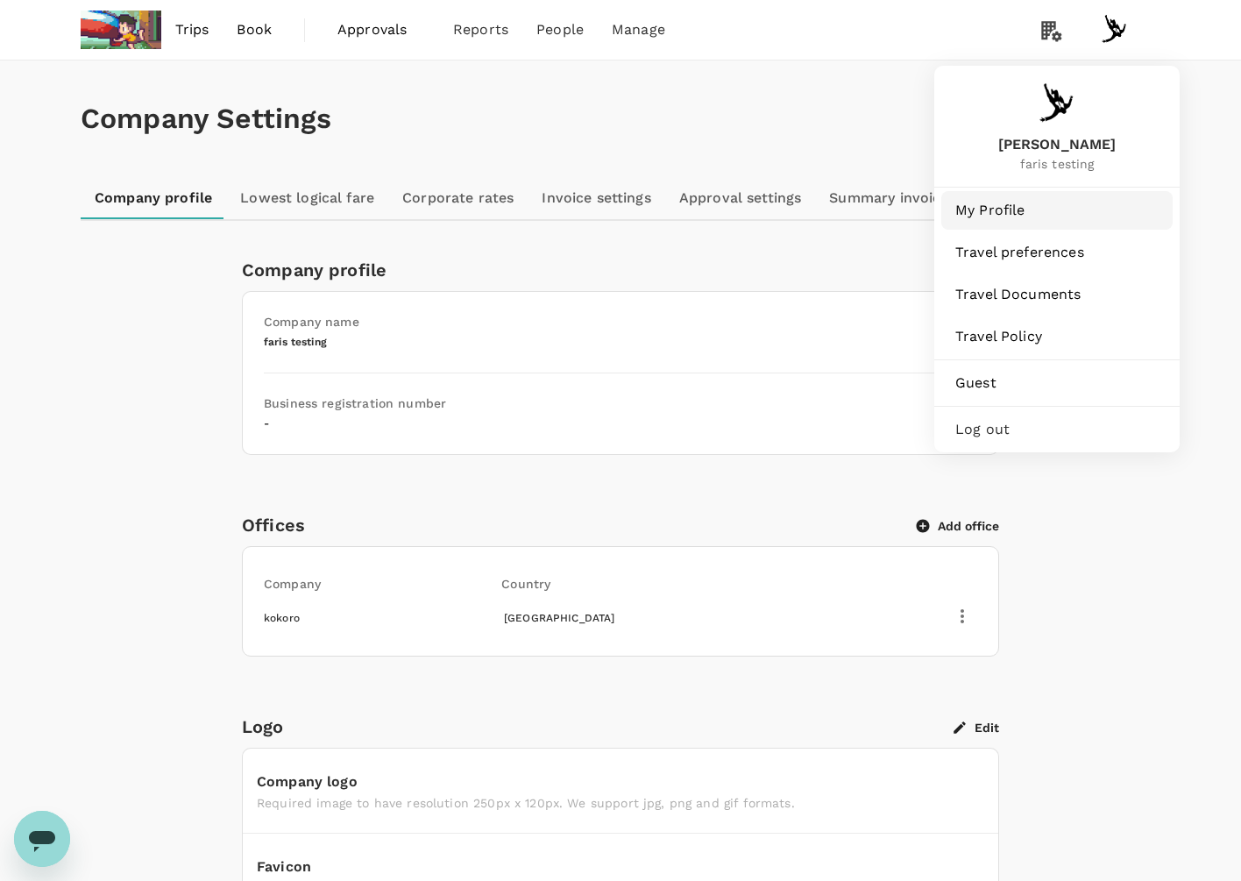
click at [1121, 202] on span "My Profile" at bounding box center [1056, 210] width 203 height 21
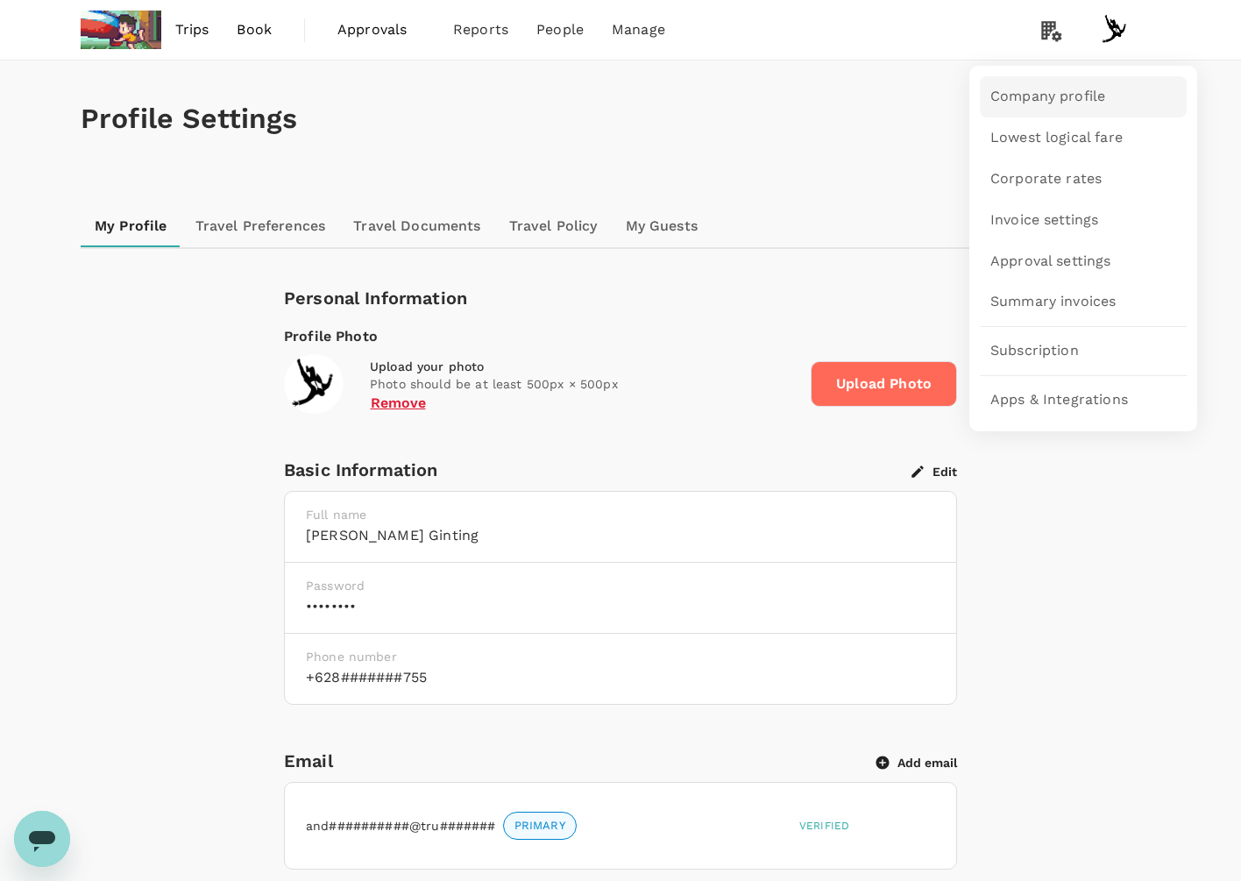
click at [1071, 86] on link "Company profile" at bounding box center [1083, 96] width 207 height 41
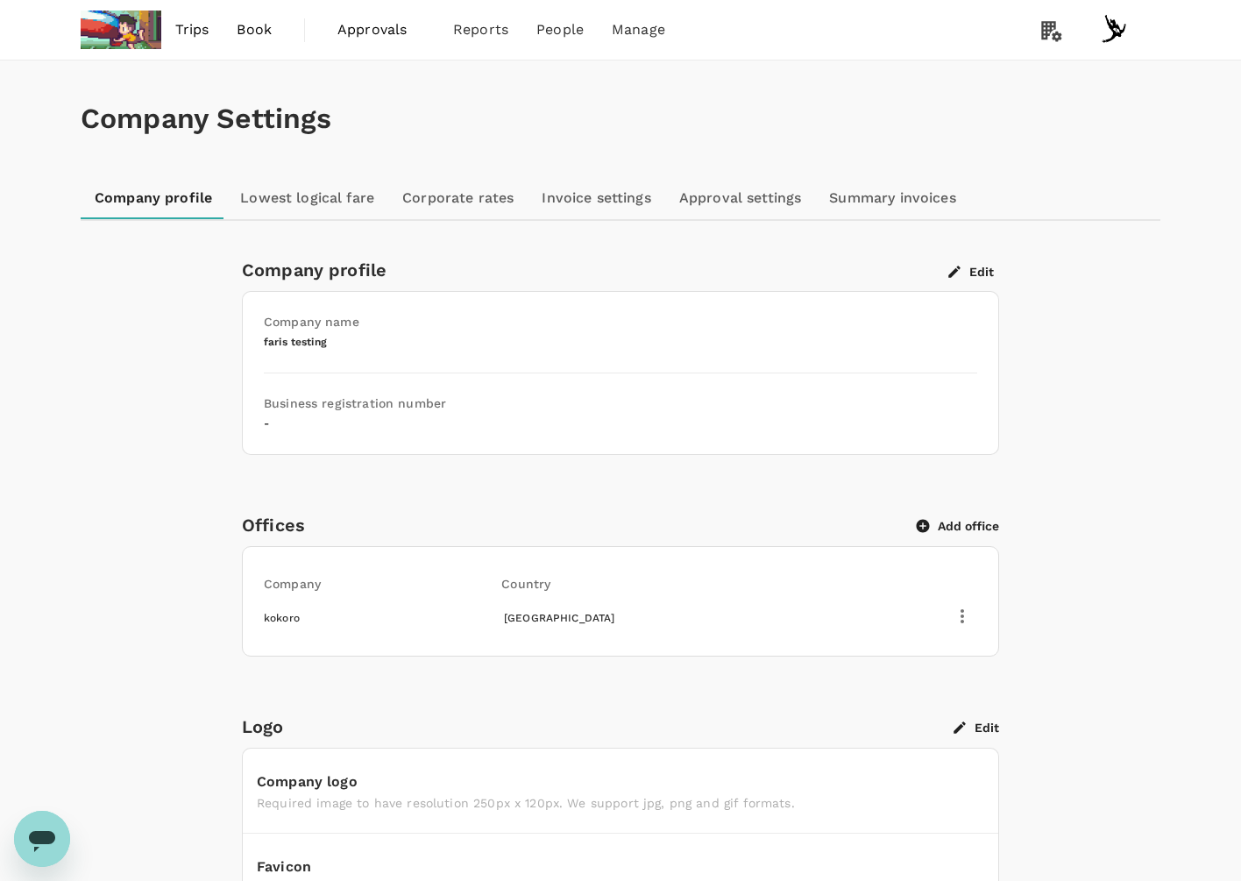
click at [874, 85] on div "Company Settings" at bounding box center [620, 118] width 1079 height 117
click at [599, 192] on link "Invoice settings" at bounding box center [595, 198] width 137 height 42
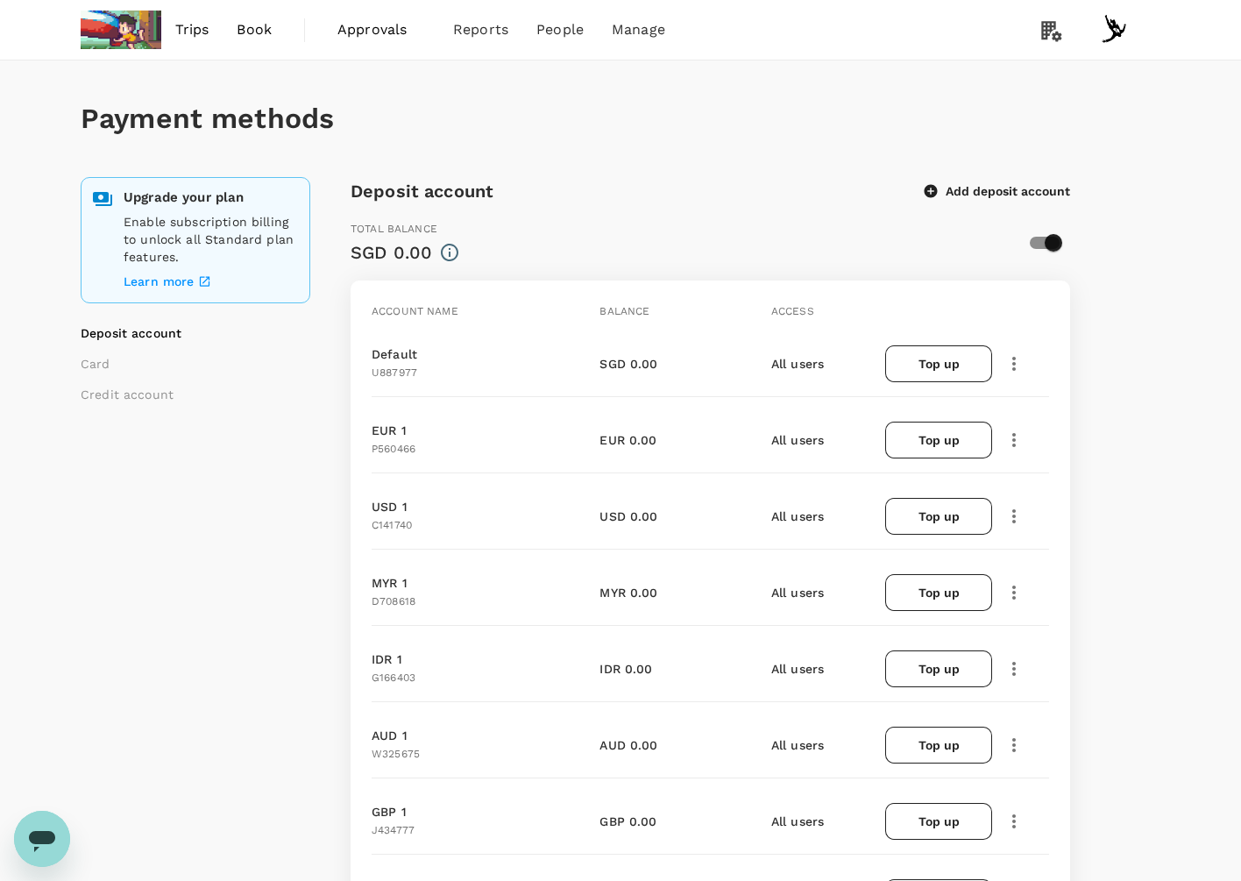
click at [906, 60] on div "Payment methods" at bounding box center [620, 118] width 1079 height 117
click at [782, 32] on div "Trips Book Approvals 0 Reports People Manage" at bounding box center [620, 30] width 1079 height 60
click at [748, 22] on div "Trips Book Approvals 0 Reports People Manage" at bounding box center [620, 30] width 1079 height 60
click at [668, 81] on link "Users" at bounding box center [597, 96] width 207 height 41
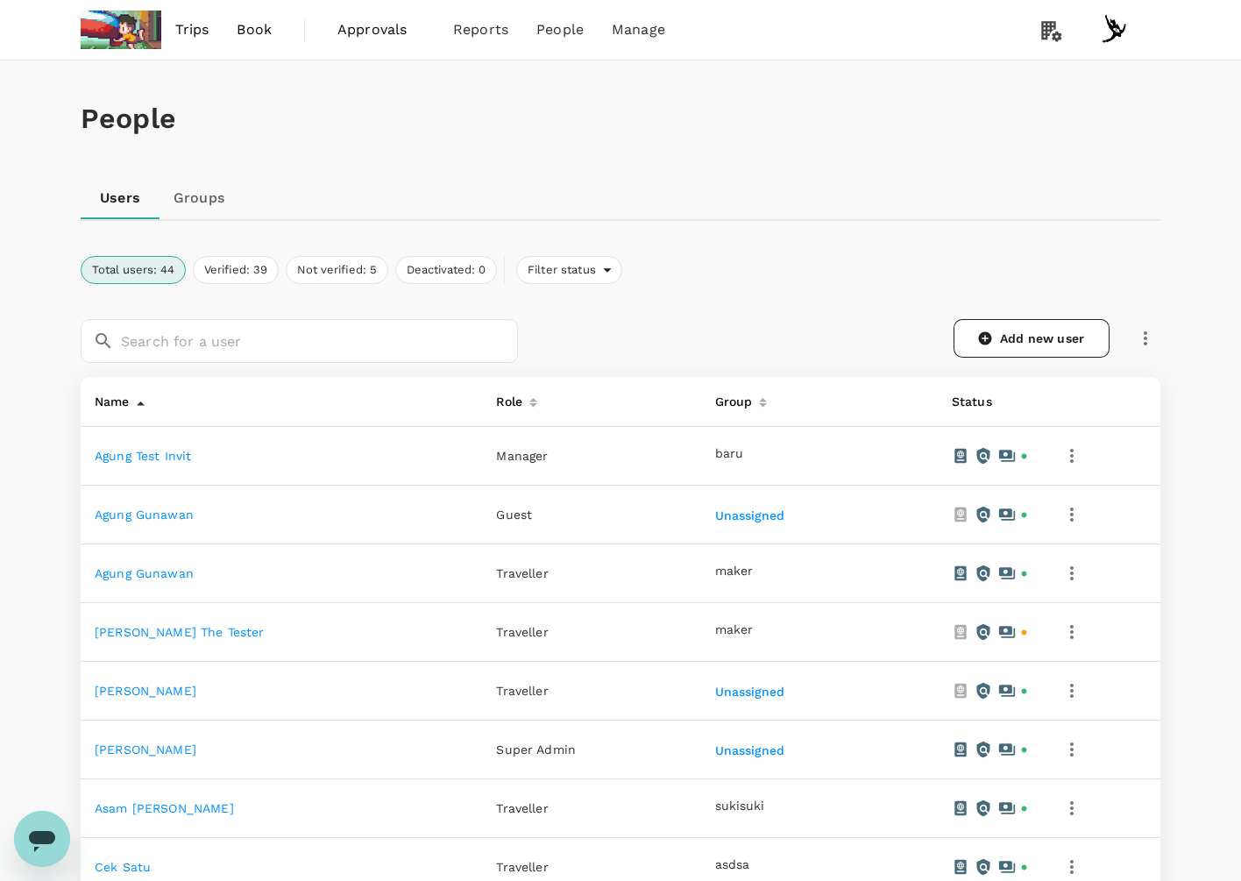
click at [668, 81] on div "People" at bounding box center [620, 118] width 1079 height 117
click at [959, 69] on div "People" at bounding box center [620, 118] width 1079 height 117
click at [555, 146] on div "People" at bounding box center [620, 118] width 1079 height 117
click at [627, 115] on h1 "People" at bounding box center [620, 119] width 1079 height 32
click at [549, 133] on span "Groups" at bounding box center [530, 138] width 51 height 20
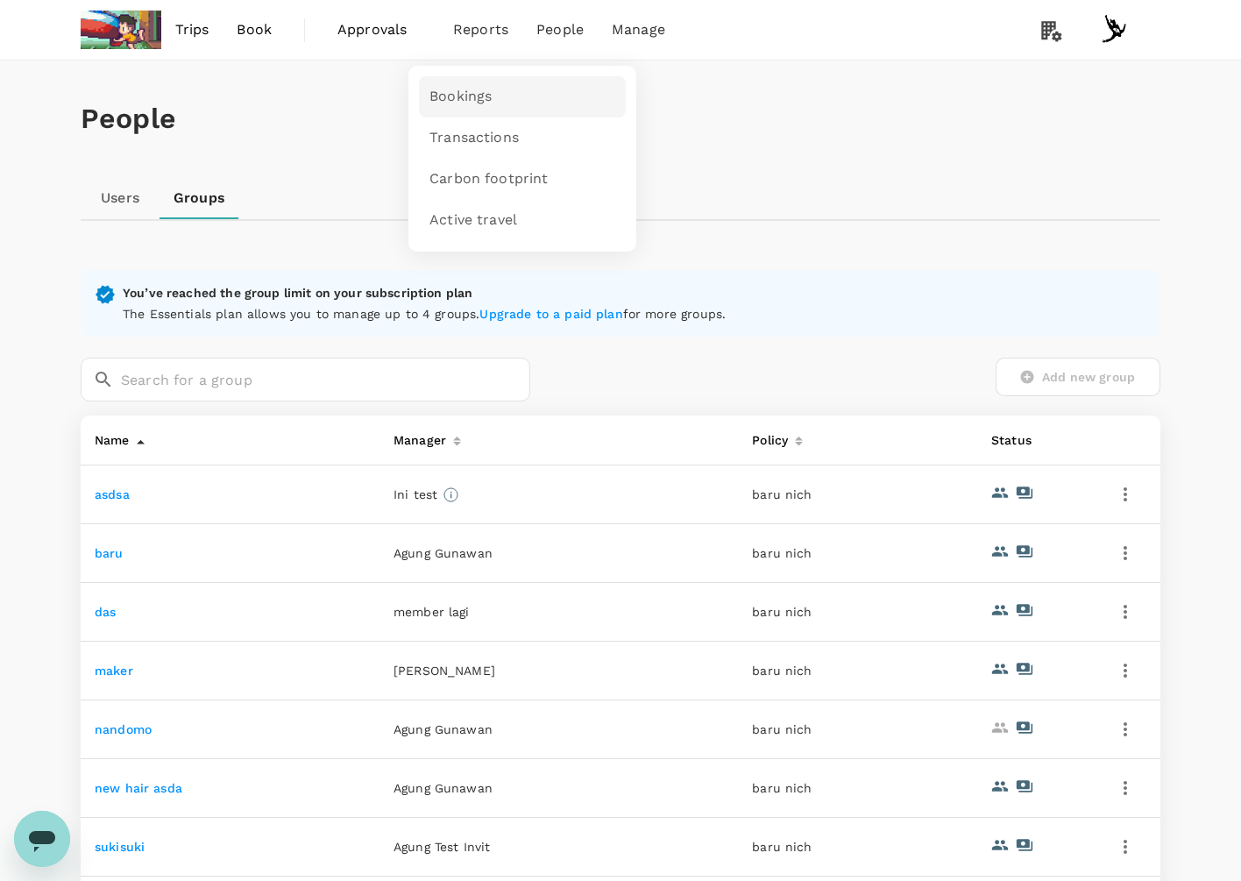
click at [485, 103] on span "Bookings" at bounding box center [460, 97] width 62 height 20
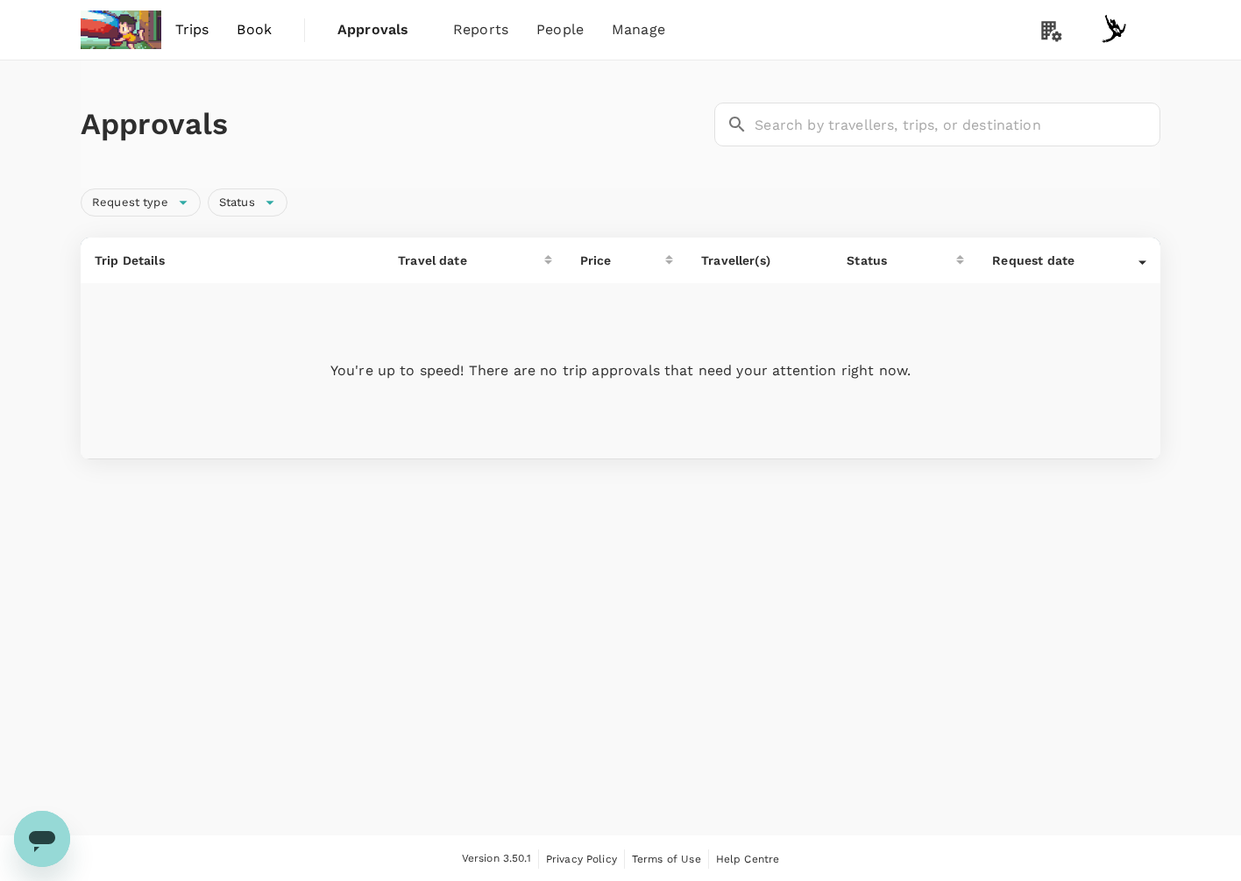
click at [462, 79] on div "Approvals ​ ​" at bounding box center [620, 124] width 1079 height 128
